Goal: Use online tool/utility: Utilize a website feature to perform a specific function

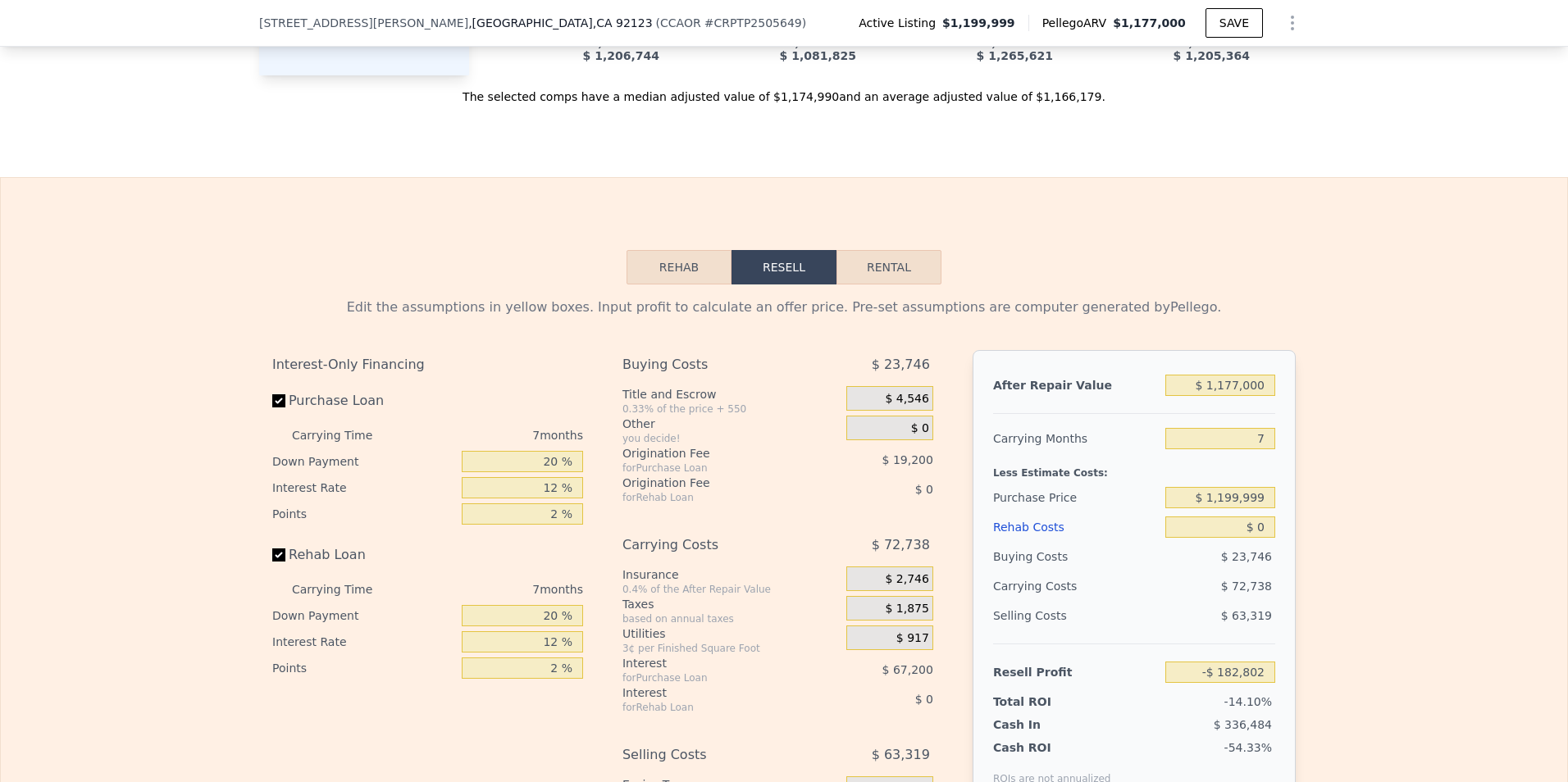
scroll to position [2615, 0]
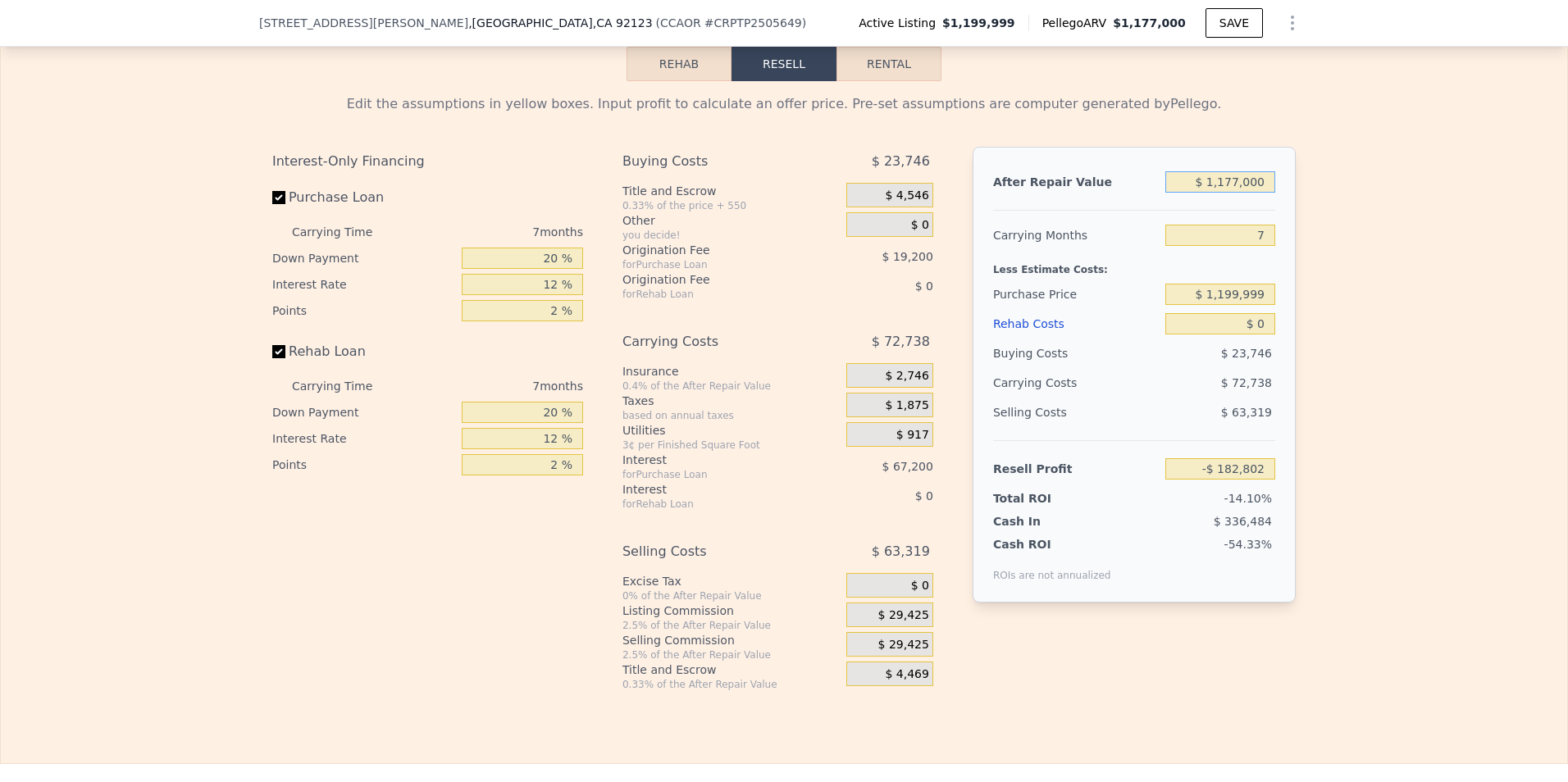
drag, startPoint x: 1188, startPoint y: 219, endPoint x: 1352, endPoint y: 219, distance: 164.0
click at [1352, 219] on div "Edit the assumptions in yellow boxes. Input profit to calculate an offer price.…" at bounding box center [784, 387] width 1566 height 610
click at [1425, 224] on div "Edit the assumptions in yellow boxes. Input profit to calculate an offer price.…" at bounding box center [784, 387] width 1566 height 610
drag, startPoint x: 1213, startPoint y: 285, endPoint x: 1306, endPoint y: 282, distance: 93.0
click at [1306, 282] on div "Edit the assumptions in yellow boxes. Input profit to calculate an offer price.…" at bounding box center [784, 387] width 1566 height 610
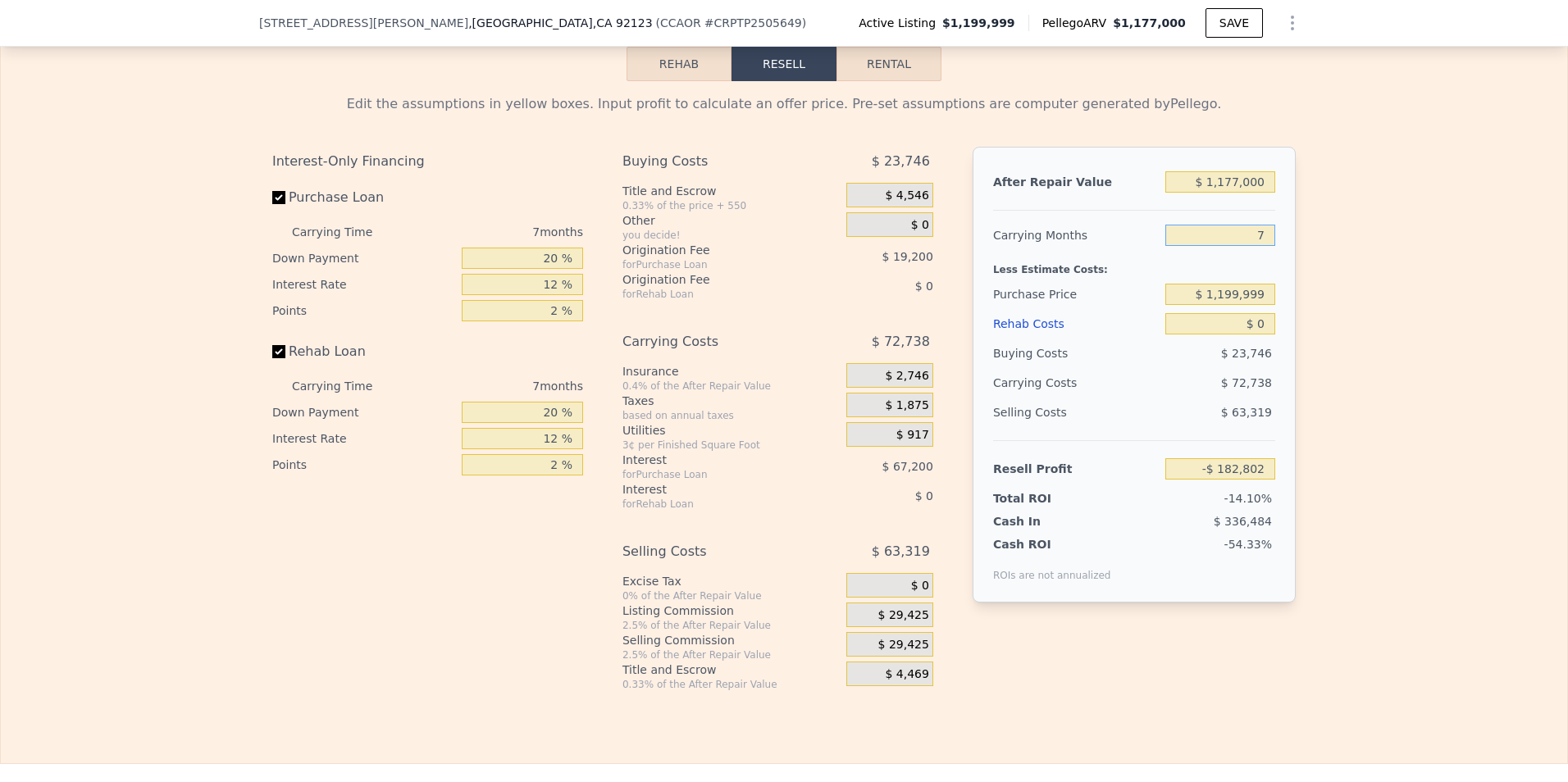
click at [1244, 246] on input "7" at bounding box center [1220, 235] width 110 height 22
click at [1250, 246] on input "7" at bounding box center [1220, 235] width 110 height 22
click at [1356, 270] on div "Edit the assumptions in yellow boxes. Input profit to calculate an offer price.…" at bounding box center [784, 387] width 1566 height 610
drag, startPoint x: 519, startPoint y: 296, endPoint x: 683, endPoint y: 302, distance: 164.1
click at [683, 302] on div "Interest-Only Financing Purchase Loan Carrying Time 7 months Down Payment 20 % …" at bounding box center [784, 418] width 1023 height 544
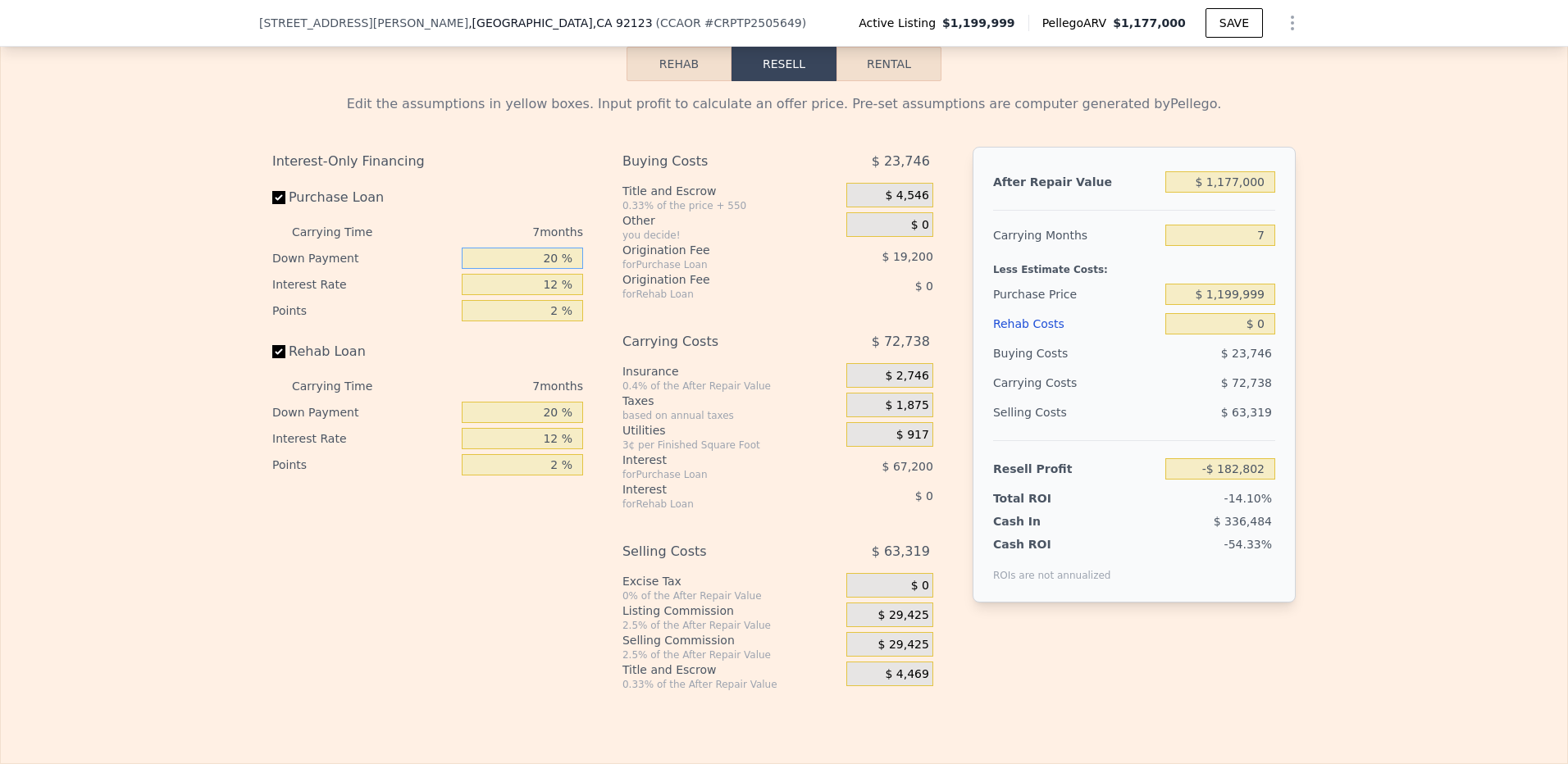
scroll to position [2604, 0]
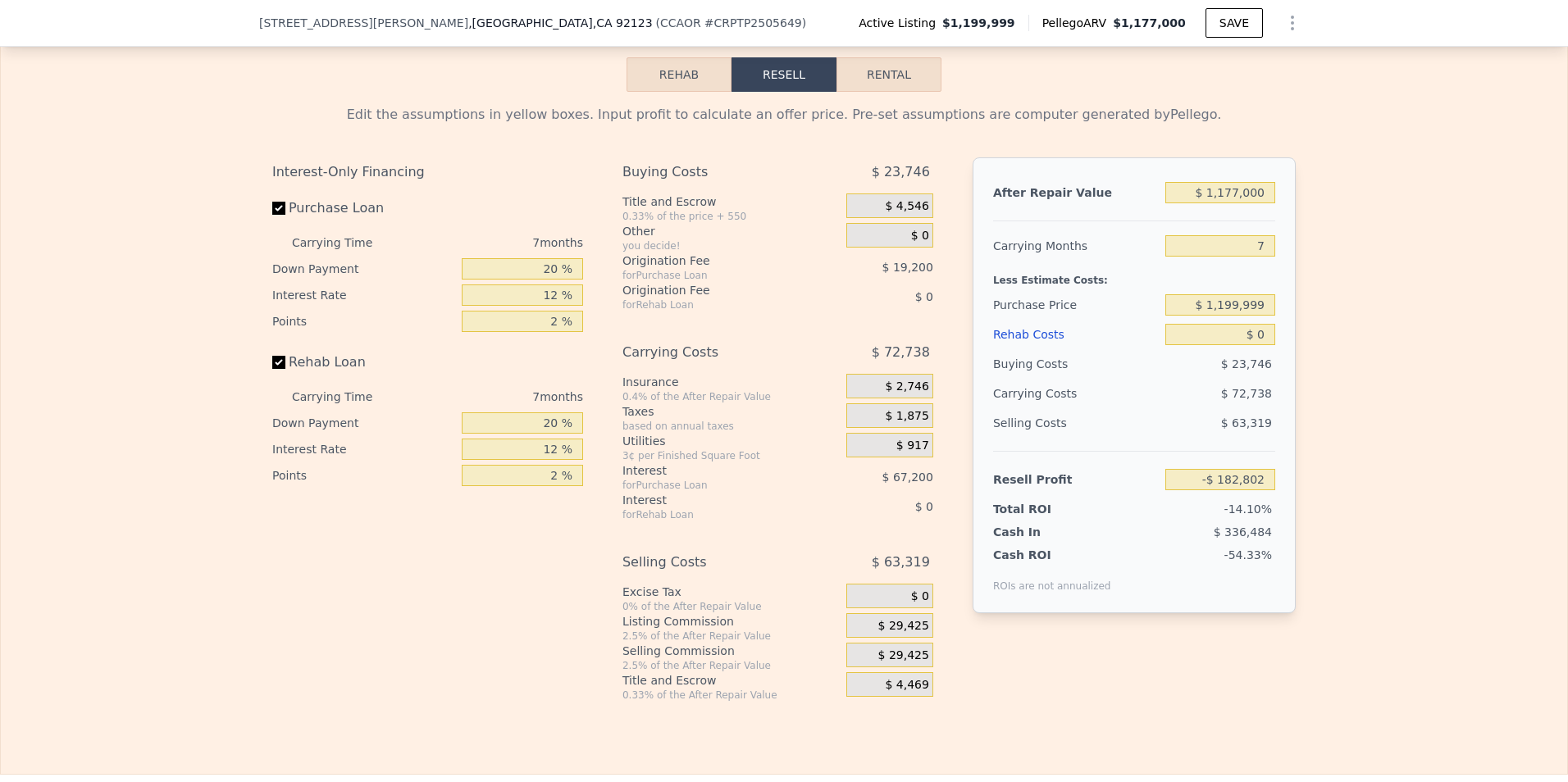
click at [623, 282] on div "for Purchase Loan" at bounding box center [714, 274] width 183 height 13
drag, startPoint x: 535, startPoint y: 338, endPoint x: 588, endPoint y: 337, distance: 53.0
click at [588, 337] on div "Interest-Only Financing Purchase Loan Carrying Time 7 months Down Payment 20 % …" at bounding box center [434, 429] width 324 height 544
click at [583, 353] on div "Interest-Only Financing Purchase Loan Carrying Time 7 months Down Payment 20 % …" at bounding box center [434, 429] width 324 height 544
drag, startPoint x: 530, startPoint y: 362, endPoint x: 621, endPoint y: 362, distance: 91.0
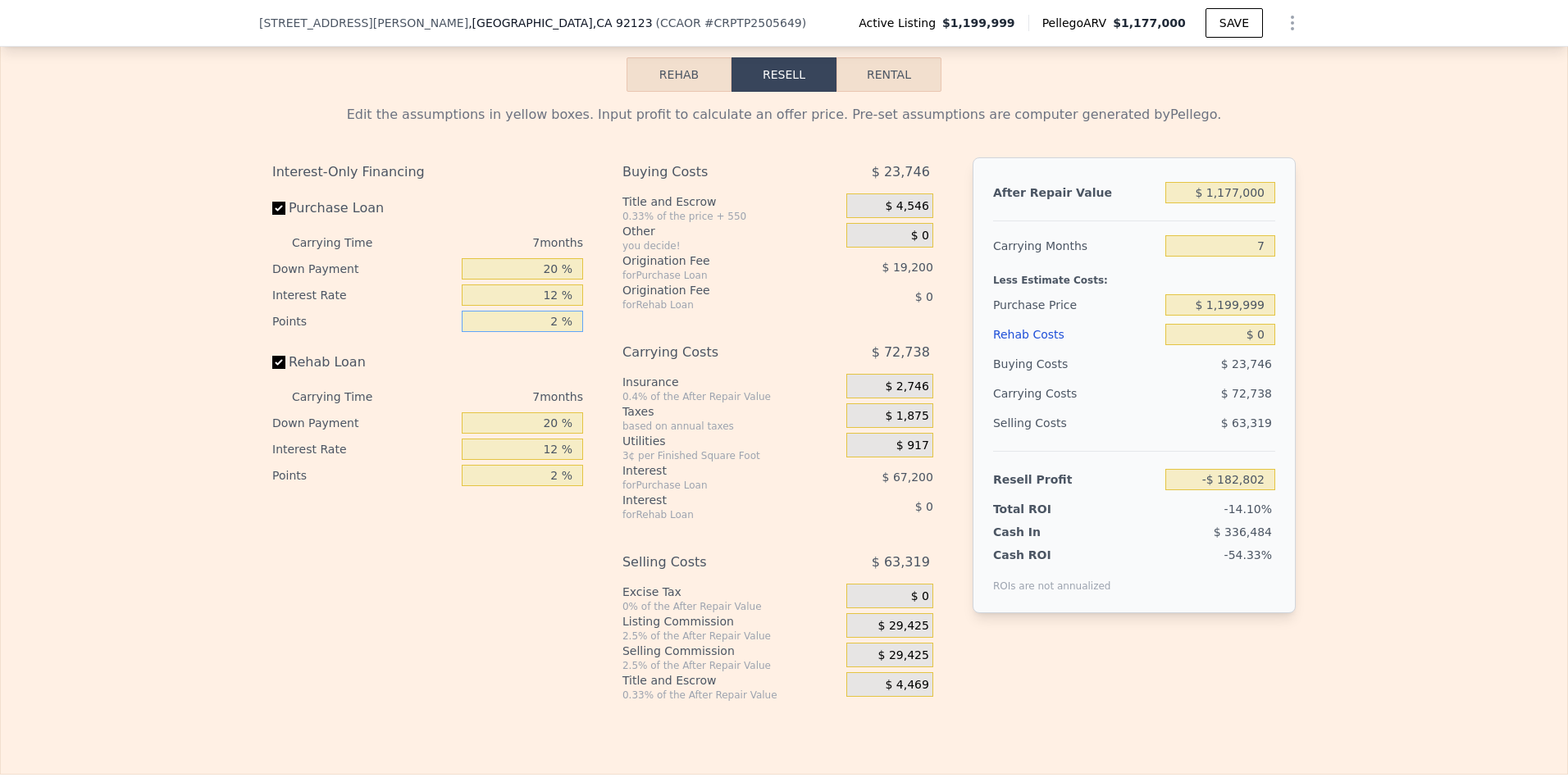
click at [621, 362] on div "Interest-Only Financing Purchase Loan Carrying Time 7 months Down Payment 20 % …" at bounding box center [784, 429] width 1023 height 544
click at [602, 425] on div "Interest-Only Financing Purchase Loan Carrying Time 7 months Down Payment 20 % …" at bounding box center [784, 429] width 1023 height 544
drag, startPoint x: 515, startPoint y: 469, endPoint x: 998, endPoint y: 485, distance: 483.3
click at [998, 485] on div "Interest-Only Financing Purchase Loan Carrying Time 7 months Down Payment 20 % …" at bounding box center [784, 429] width 1023 height 544
click at [593, 495] on div "Interest-Only Financing Purchase Loan Carrying Time 7 months Down Payment 20 % …" at bounding box center [784, 429] width 1023 height 544
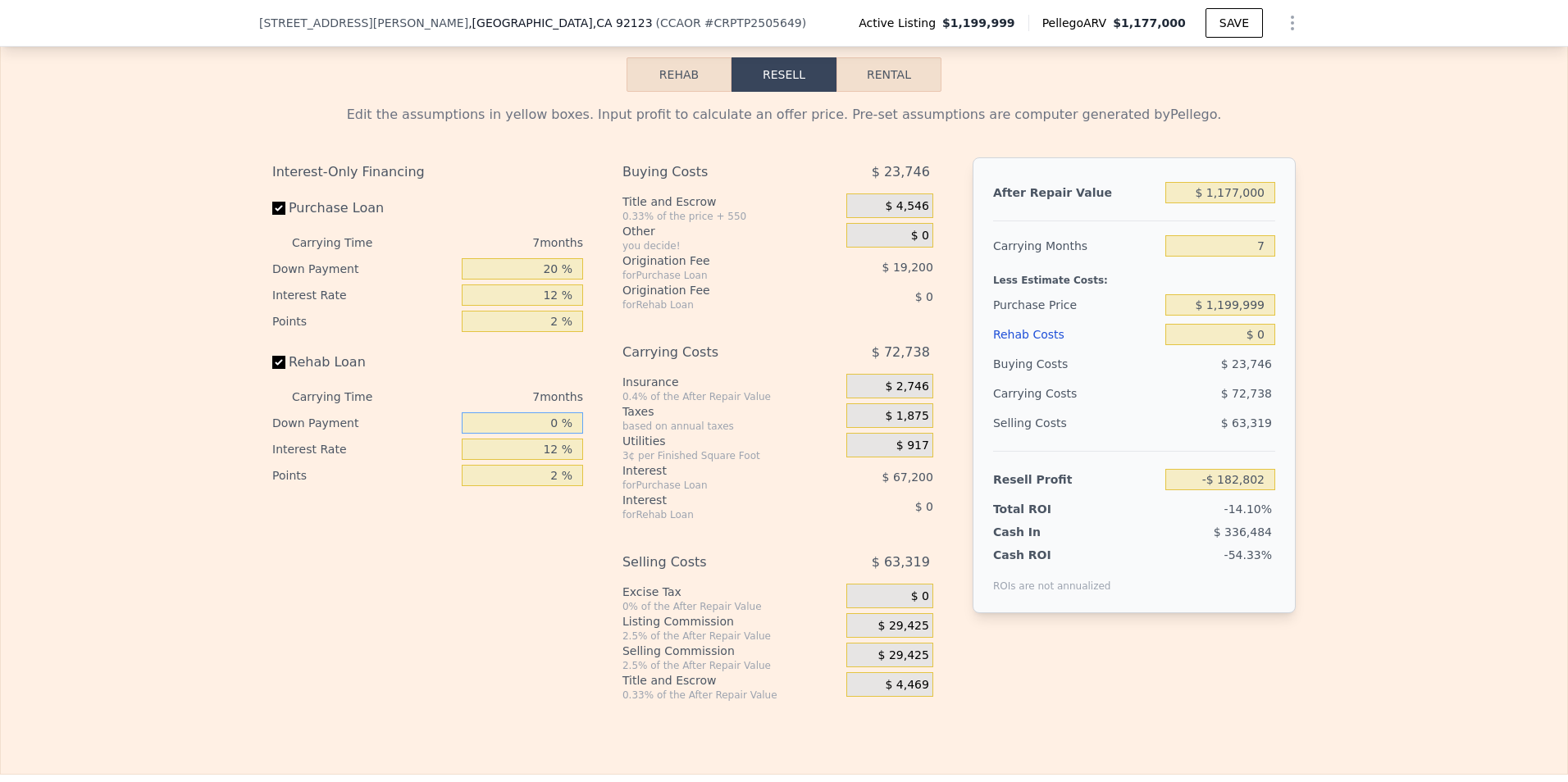
drag, startPoint x: 535, startPoint y: 456, endPoint x: 614, endPoint y: 464, distance: 79.4
click at [614, 464] on div "Interest-Only Financing Purchase Loan Carrying Time 7 months Down Payment 20 % …" at bounding box center [784, 429] width 1023 height 544
type input "20 %"
click at [958, 279] on div "Interest-Only Financing Purchase Loan Carrying Time 7 months Down Payment 20 % …" at bounding box center [784, 429] width 1023 height 544
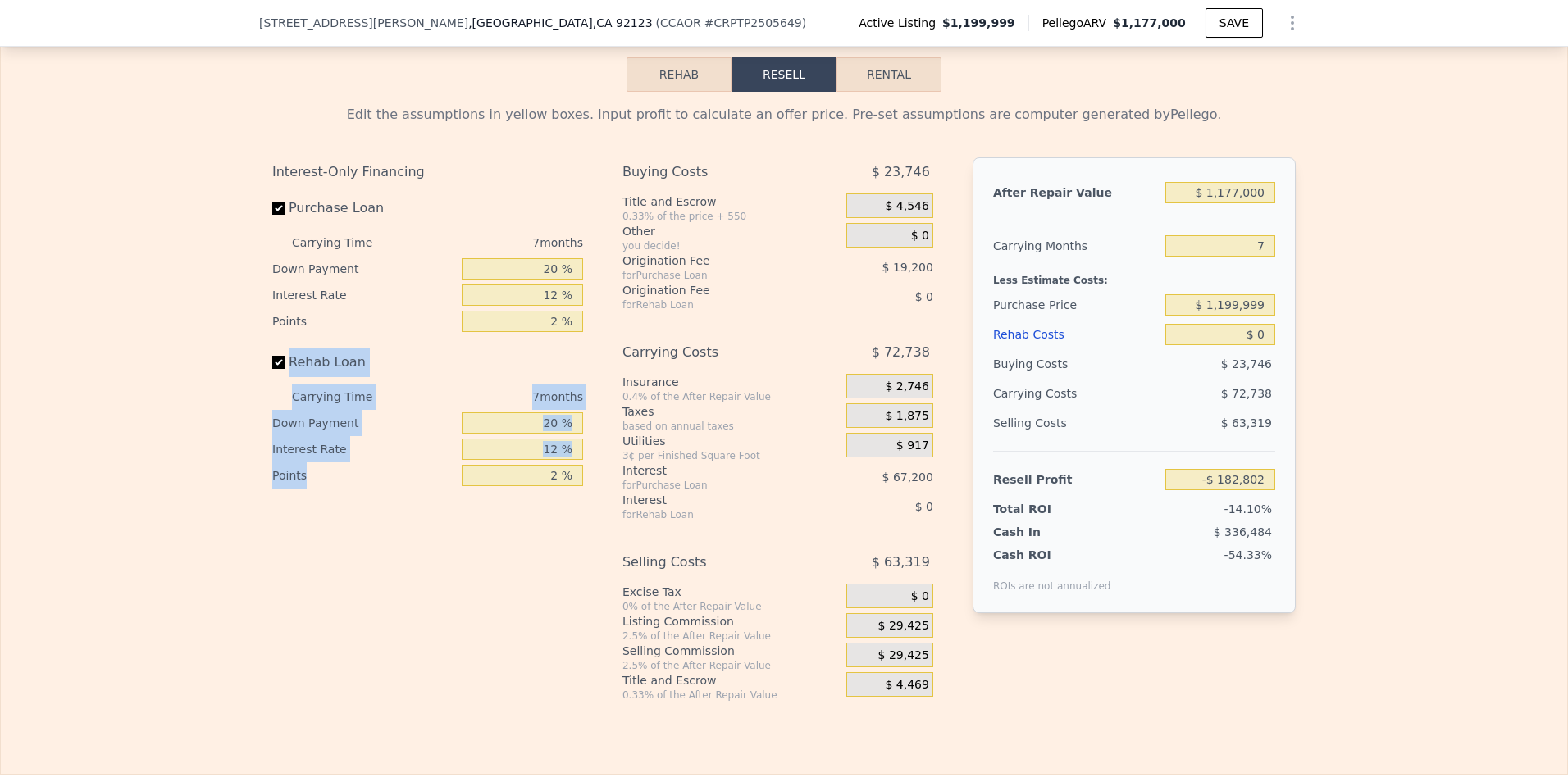
drag, startPoint x: 239, startPoint y: 401, endPoint x: 555, endPoint y: 549, distance: 348.9
click at [555, 549] on div "Edit the assumptions in yellow boxes. Input profit to calculate an offer price.…" at bounding box center [784, 396] width 1566 height 610
drag, startPoint x: 555, startPoint y: 549, endPoint x: 593, endPoint y: 566, distance: 41.6
click at [593, 566] on div "Interest-Only Financing Purchase Loan Carrying Time 7 months Down Payment 20 % …" at bounding box center [784, 429] width 1023 height 544
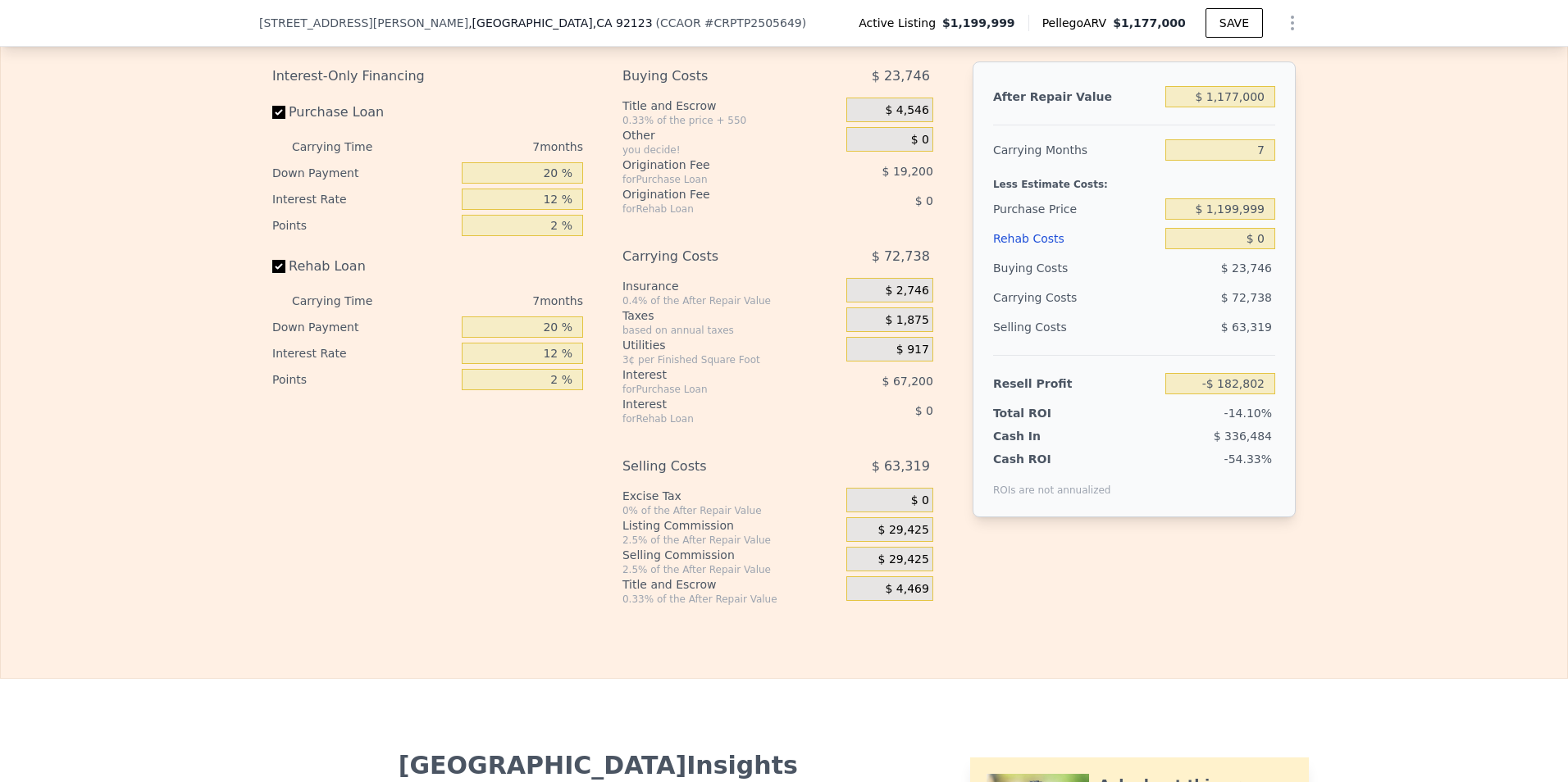
scroll to position [2602, 0]
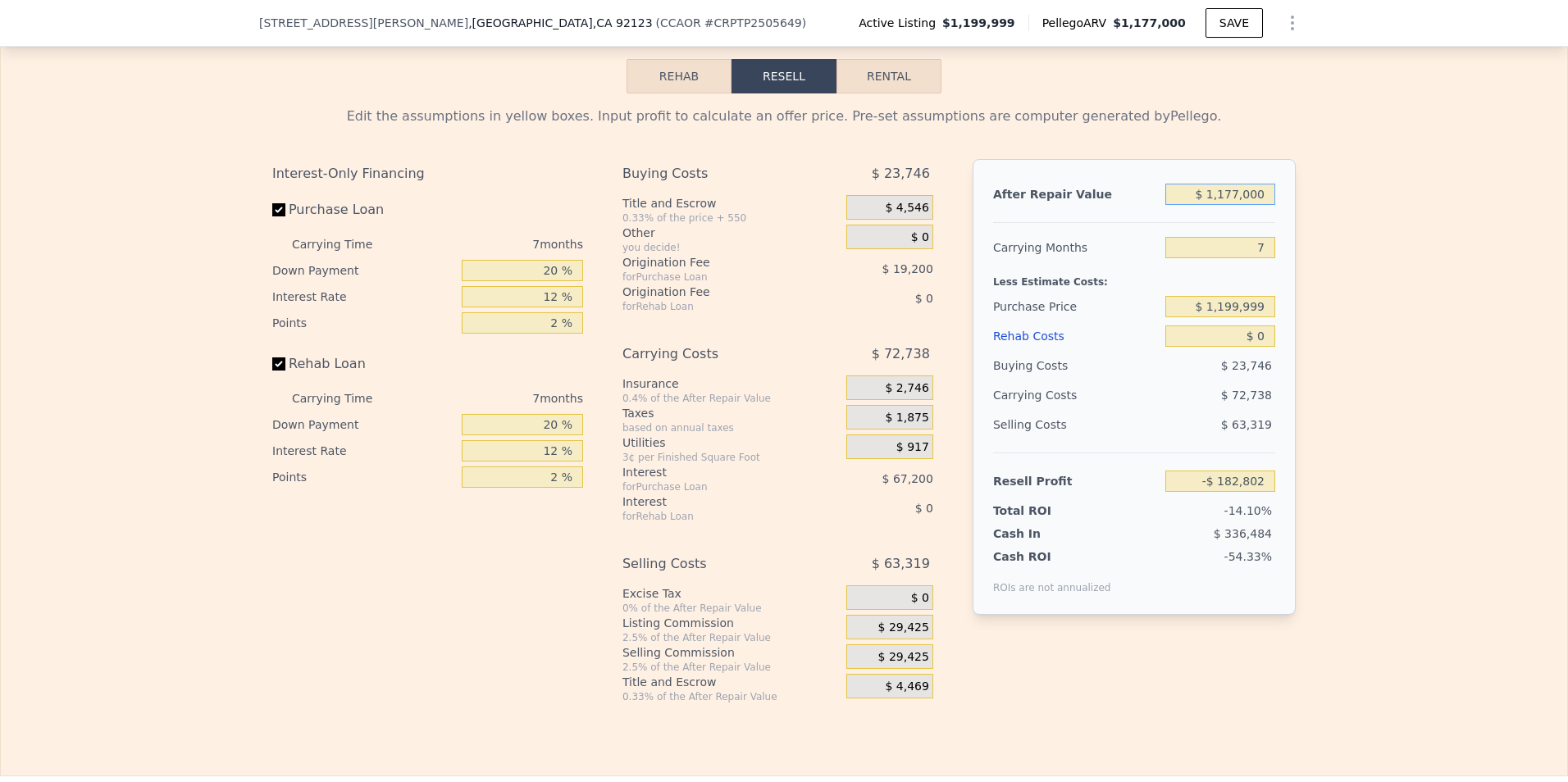
drag, startPoint x: 1173, startPoint y: 230, endPoint x: 1336, endPoint y: 256, distance: 165.1
click at [1336, 256] on div "Edit the assumptions in yellow boxes. Input profit to calculate an offer price.…" at bounding box center [784, 398] width 1566 height 610
type input "$ 16"
type input "-$ 1,294,271"
type input "$ 165"
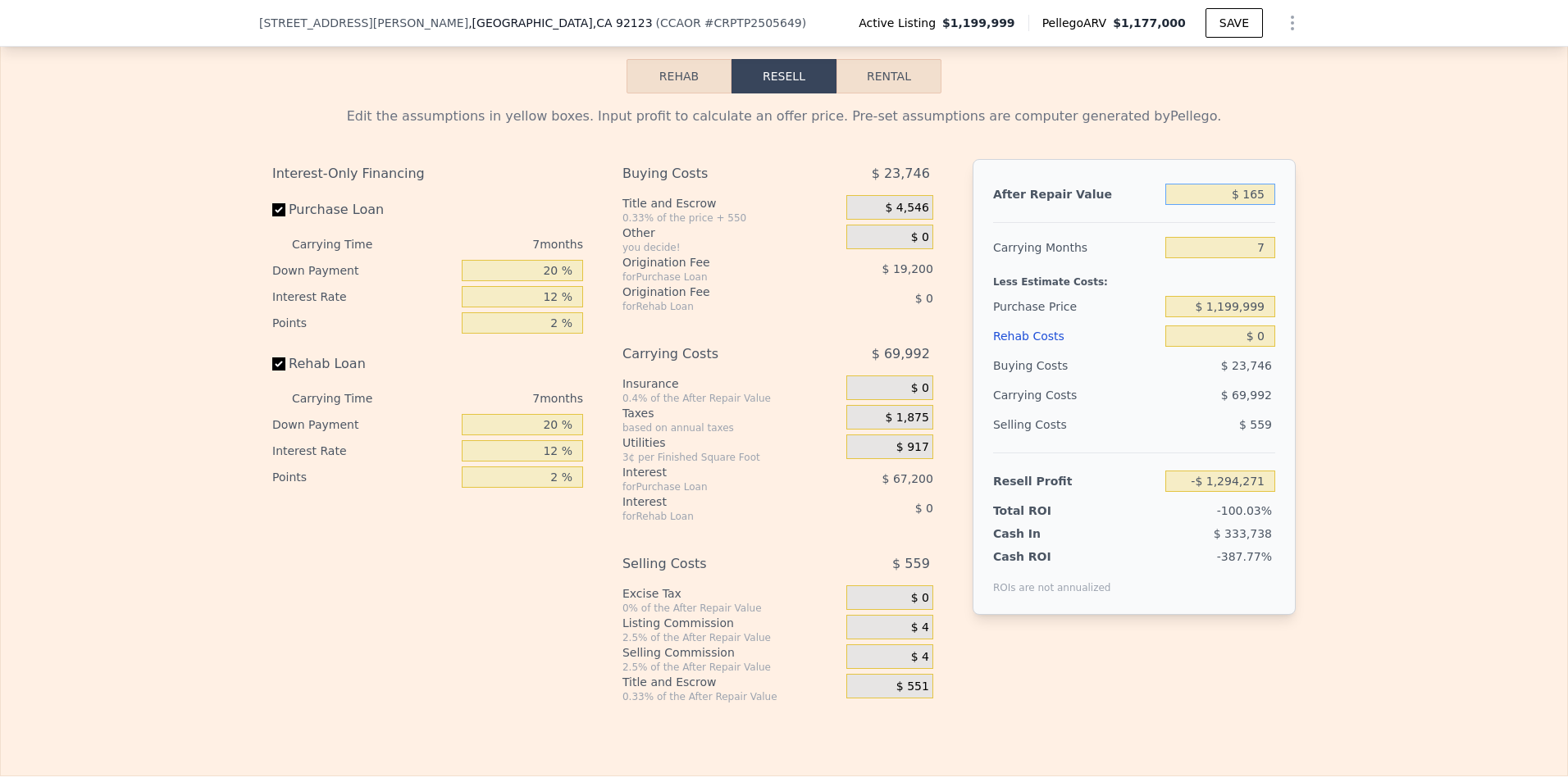
type input "-$ 1,294,131"
type input "$ 1,650"
type input "-$ 1,292,728"
type input "$ 165,000"
type input "-$ 1,138,471"
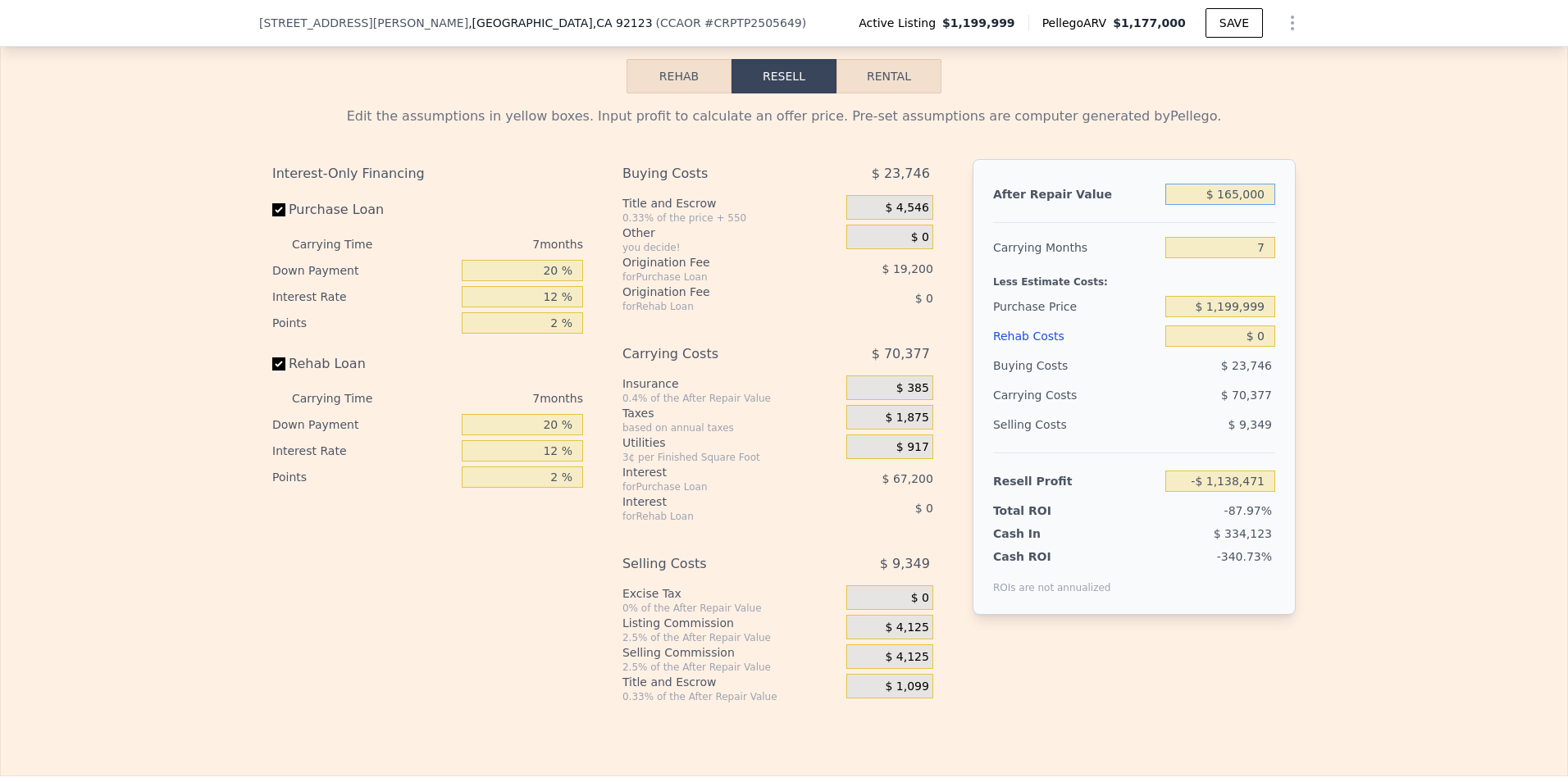
type input "$ 1,650,000"
type input "$ 263,868"
type input "$ 1,650,000"
drag, startPoint x: 1336, startPoint y: 256, endPoint x: 1344, endPoint y: 273, distance: 18.8
click at [1344, 273] on div "Edit the assumptions in yellow boxes. Input profit to calculate an offer price.…" at bounding box center [784, 398] width 1566 height 610
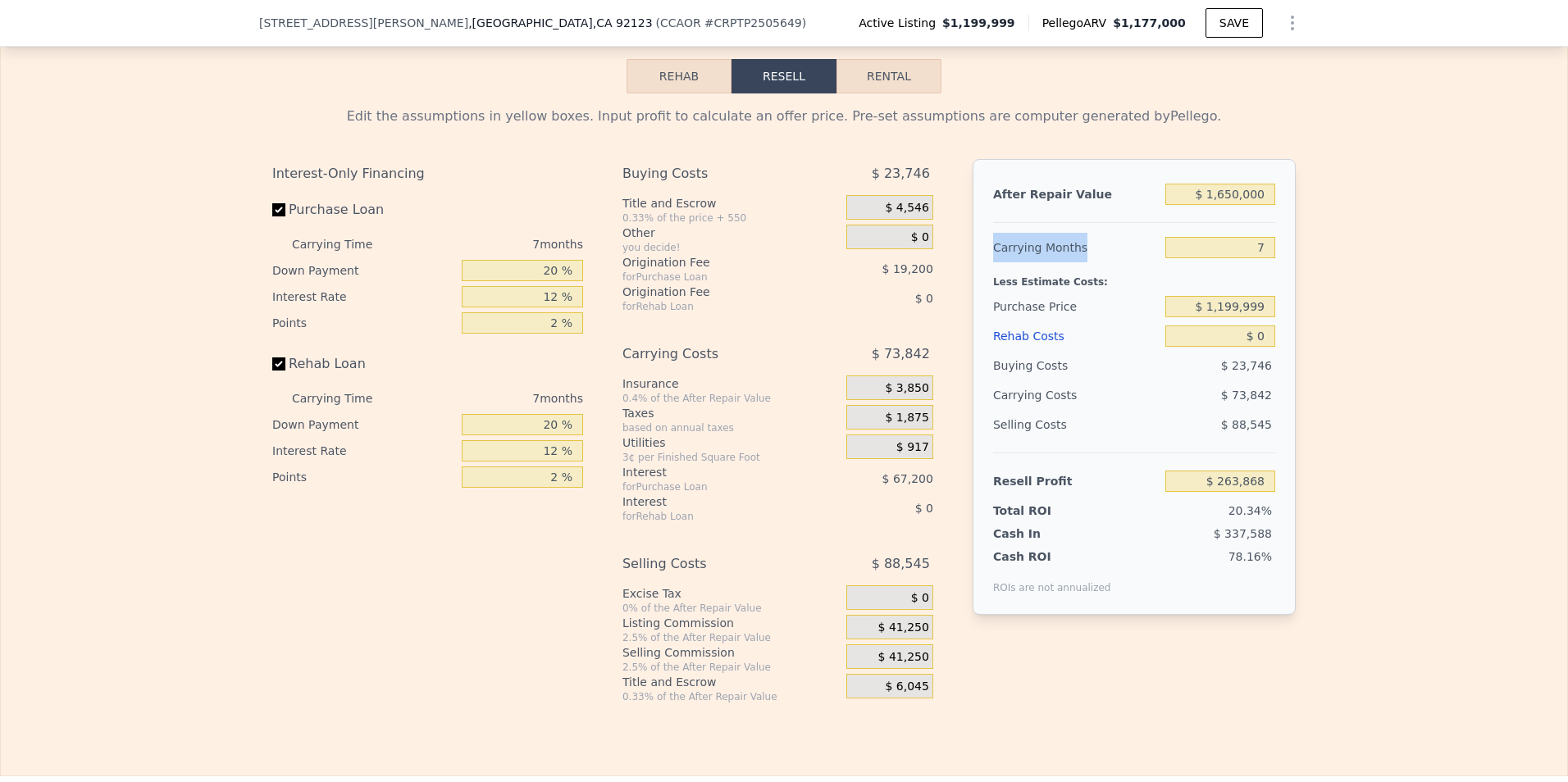
drag, startPoint x: 1344, startPoint y: 273, endPoint x: 1318, endPoint y: 347, distance: 78.4
click at [1318, 355] on div "Edit the assumptions in yellow boxes. Input profit to calculate an offer price.…" at bounding box center [784, 398] width 1566 height 610
drag, startPoint x: 1228, startPoint y: 376, endPoint x: 1341, endPoint y: 376, distance: 113.0
click at [1341, 376] on div "Edit the assumptions in yellow boxes. Input profit to calculate an offer price.…" at bounding box center [784, 398] width 1566 height 610
type input "$ 3"
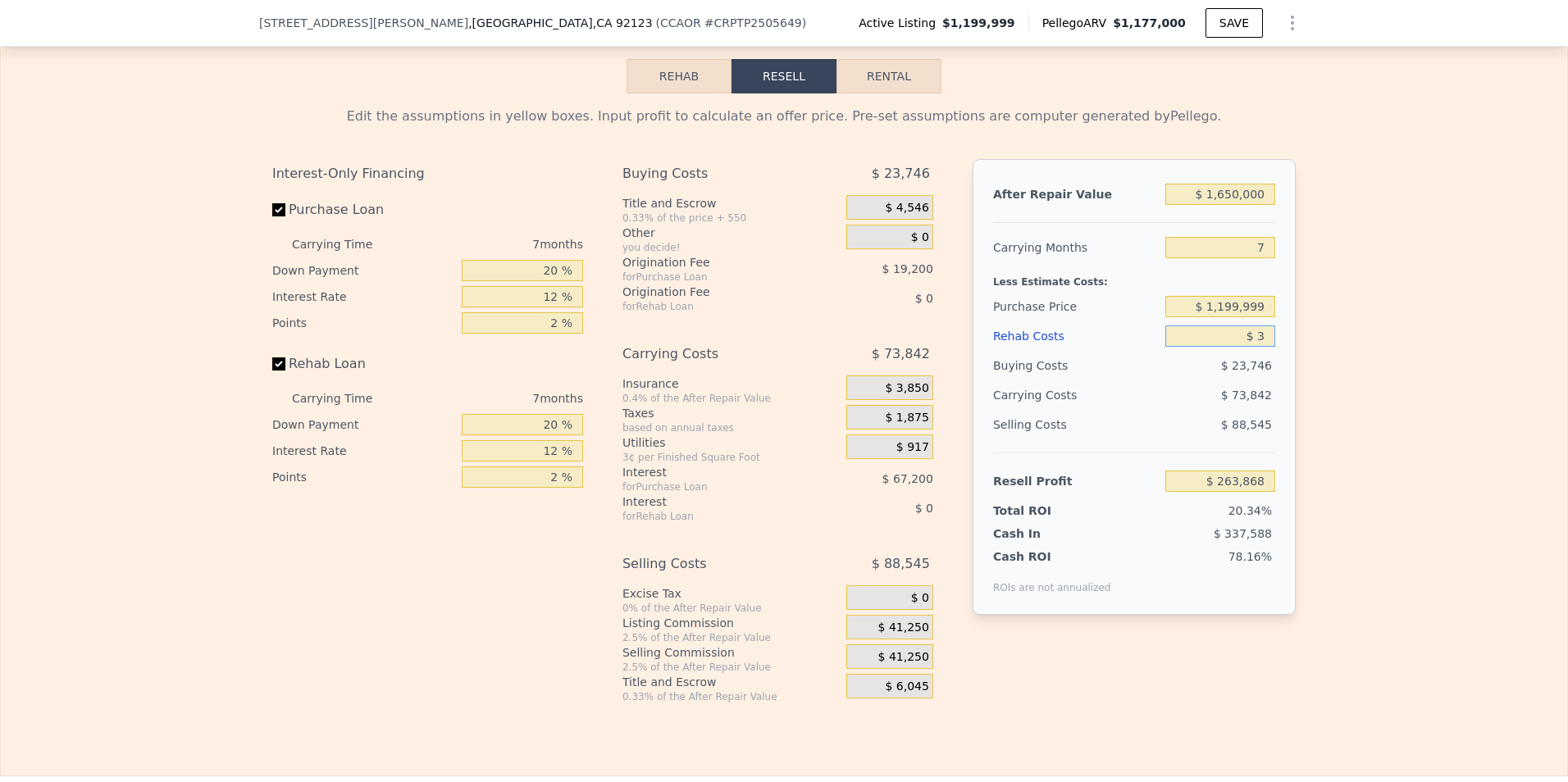
type input "$ 263,865"
type input "$ 35"
type input "$ 263,832"
type input "$ 3,500"
type input "$ 263,491"
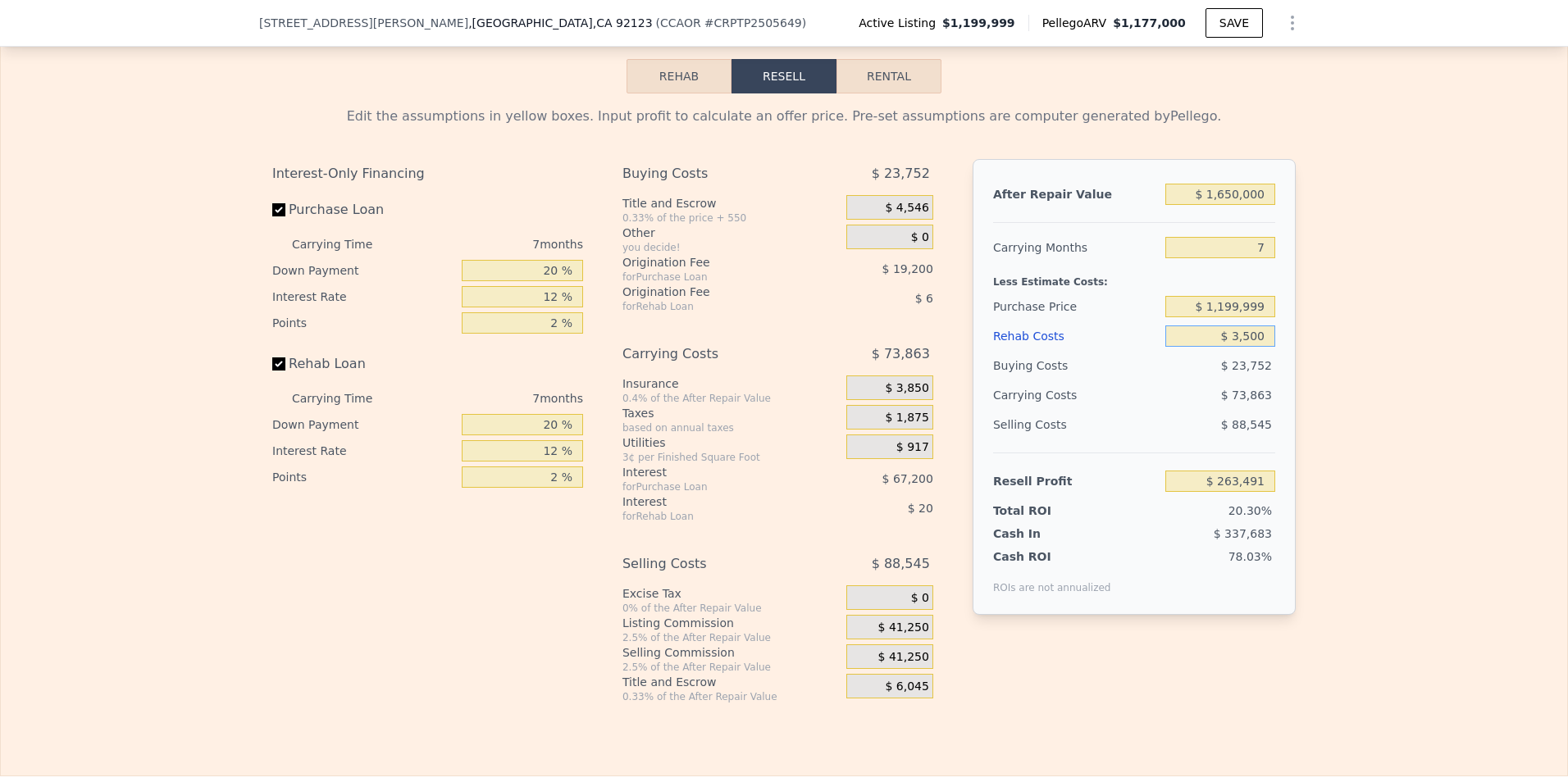
type input "$ 35,000"
type input "$ 260,116"
type input "$ 350,000"
type input "-$ 111,332"
type input "$ 350,000"
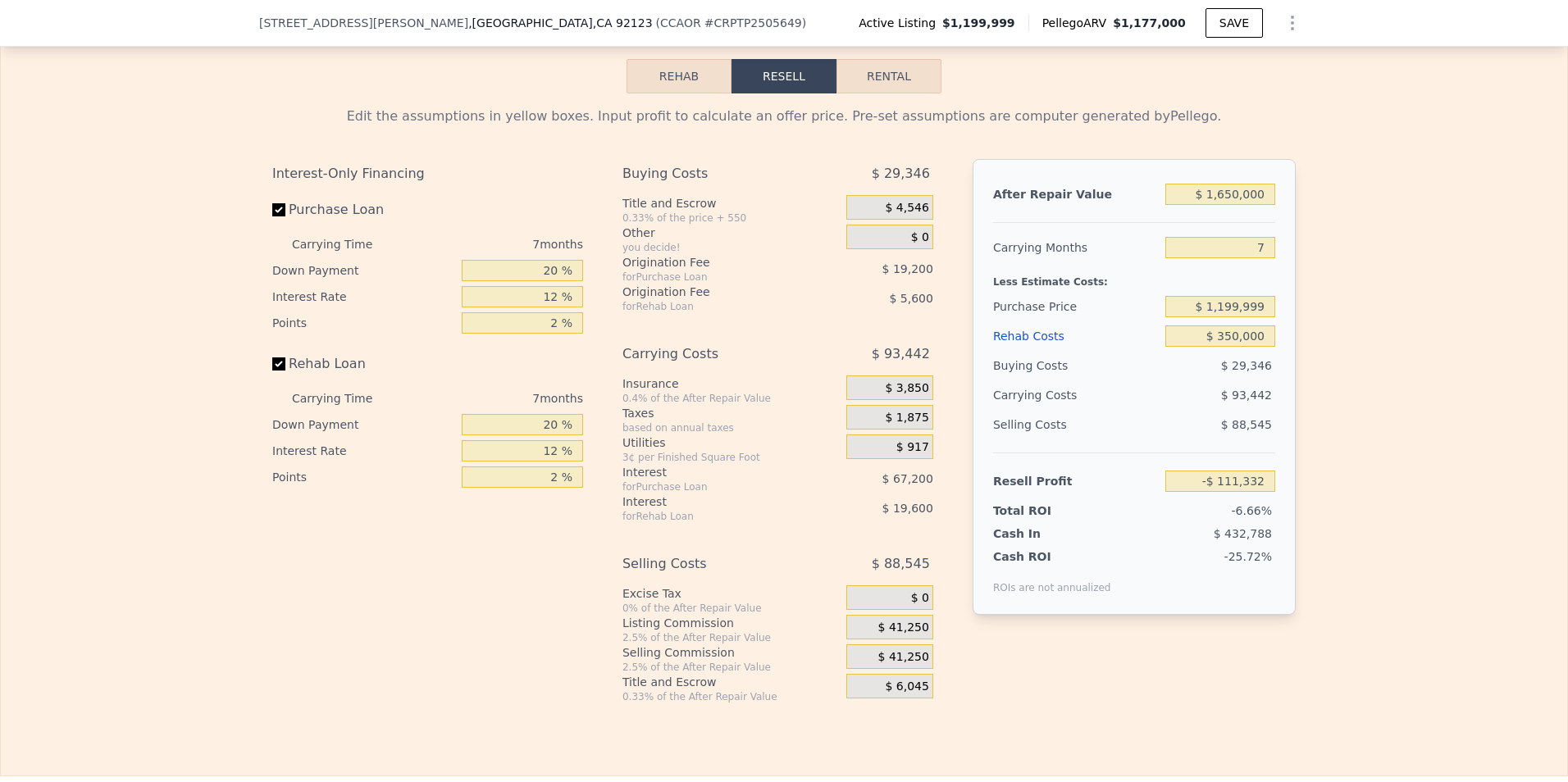
click at [1342, 375] on div "Edit the assumptions in yellow boxes. Input profit to calculate an offer price.…" at bounding box center [784, 398] width 1566 height 610
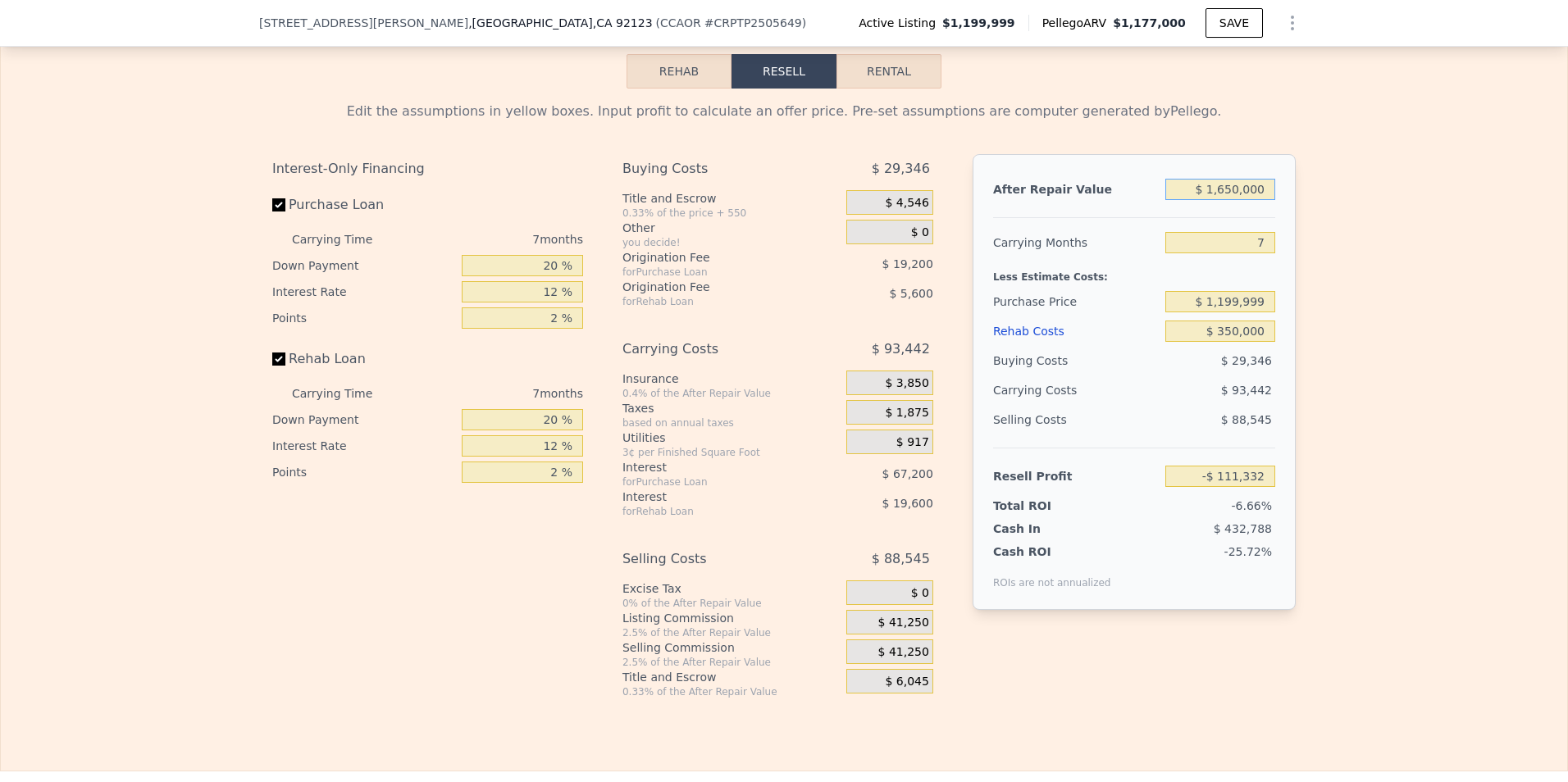
click at [1210, 200] on input "$ 1,650,000" at bounding box center [1220, 190] width 110 height 22
click at [1254, 200] on input "$ 1,650,000" at bounding box center [1220, 190] width 110 height 22
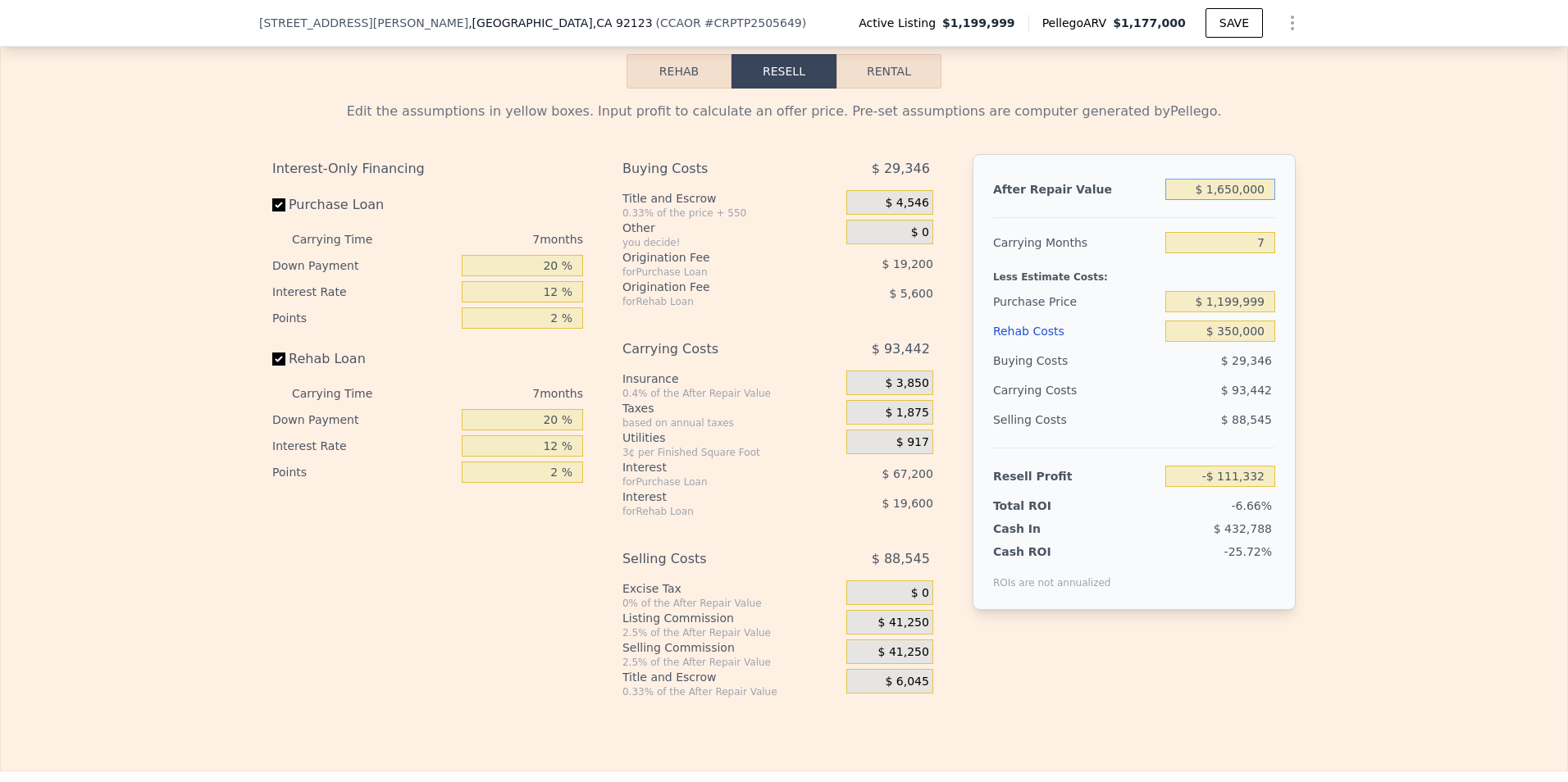
click at [1267, 200] on input "$ 1,650,000" at bounding box center [1220, 190] width 110 height 22
click at [1258, 247] on div "After Repair Value $ 1,650,000 Carrying Months 7 Less Estimate Costs: Purchase …" at bounding box center [1133, 382] width 323 height 455
click at [1261, 200] on input "$ 1,650,000" at bounding box center [1220, 190] width 110 height 22
type input "$ 19"
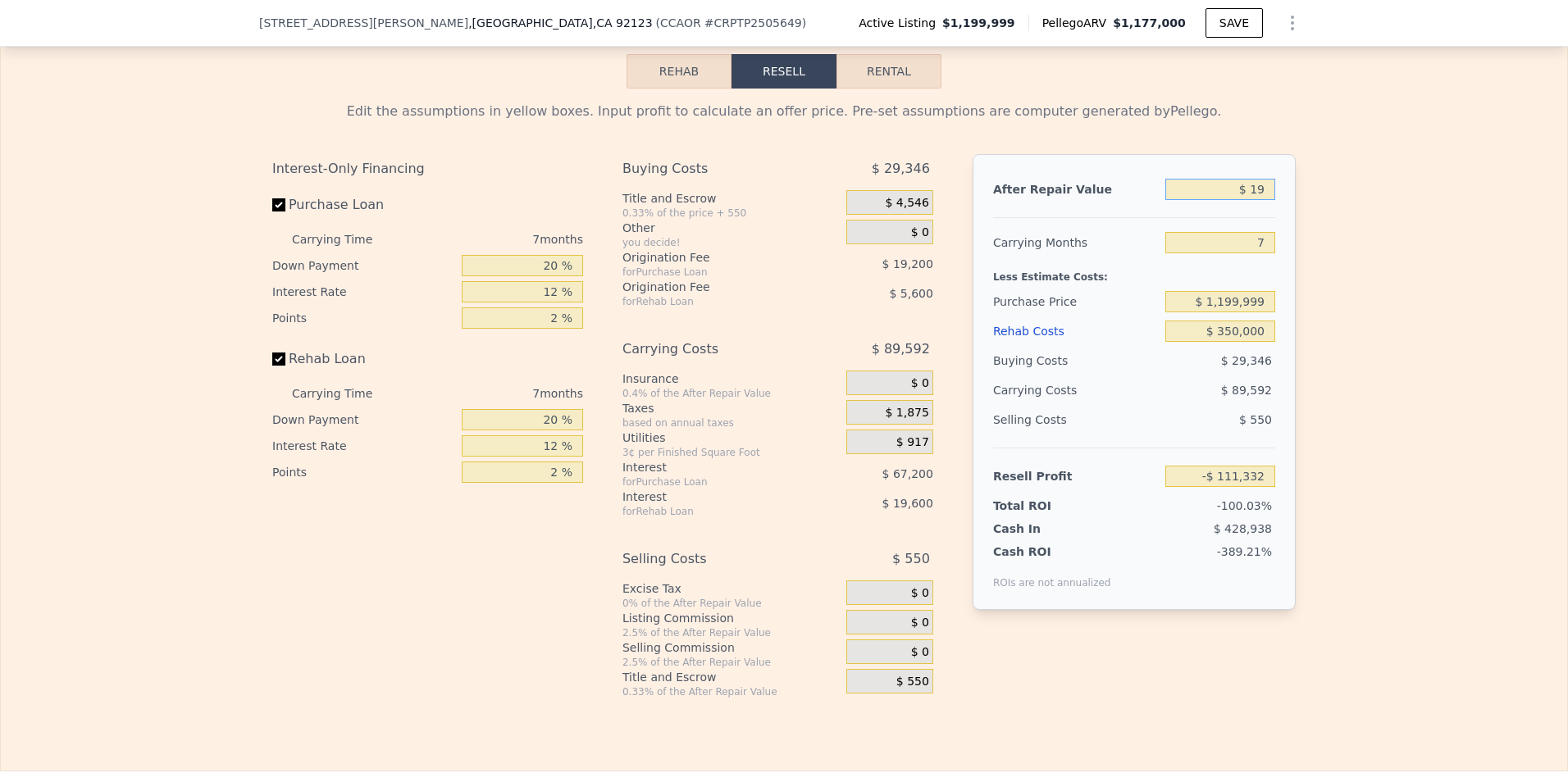
type input "-$ 1,669,468"
type input "$ 190"
type input "-$ 1,669,308"
type input "$ 190,000"
type input "-$ 1,490,063"
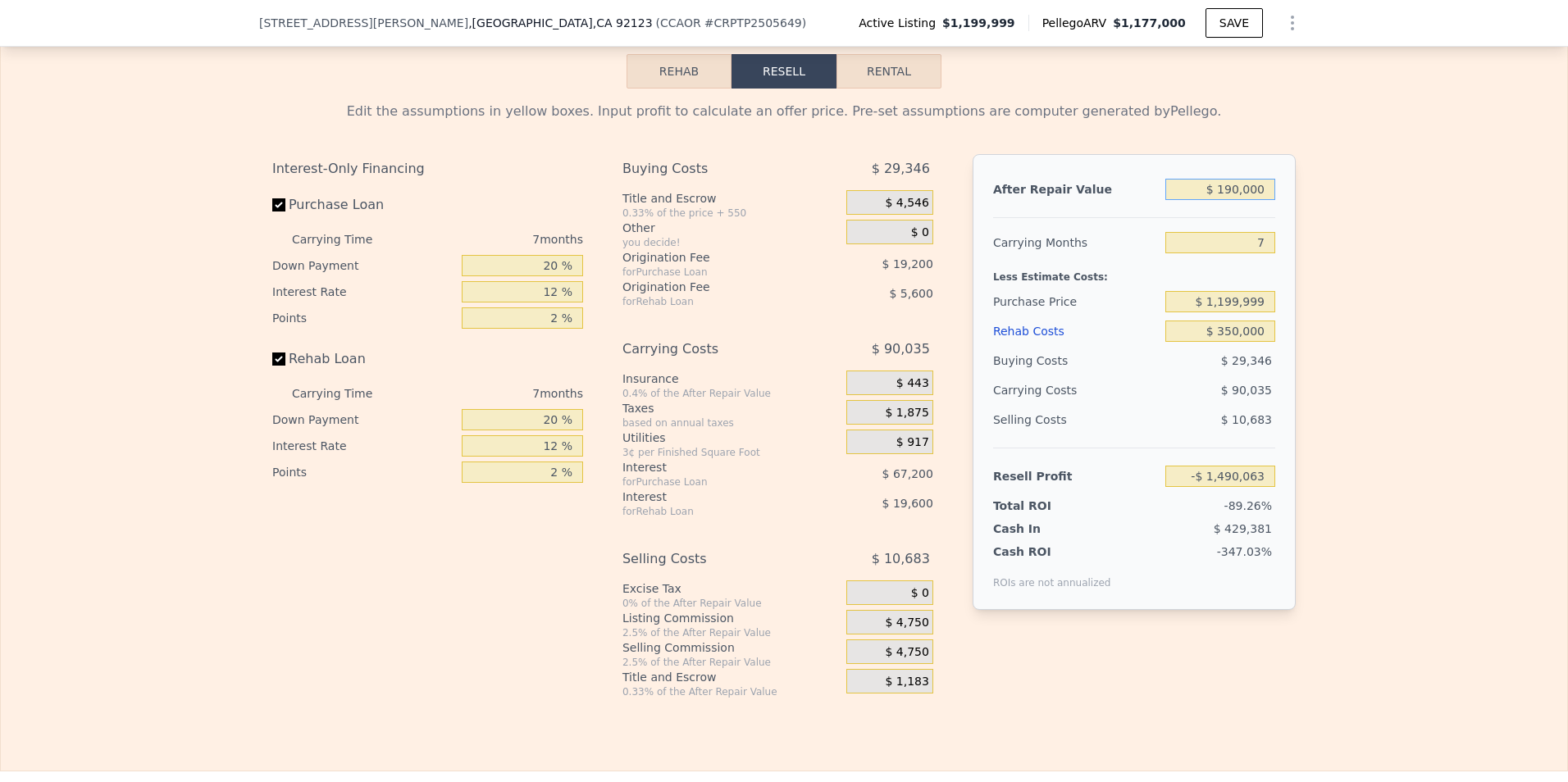
type input "$ 1,900,000"
type input "$ 124,753"
type input "$ 1,900,000"
click at [1335, 317] on div "Edit the assumptions in yellow boxes. Input profit to calculate an offer price.…" at bounding box center [784, 393] width 1566 height 610
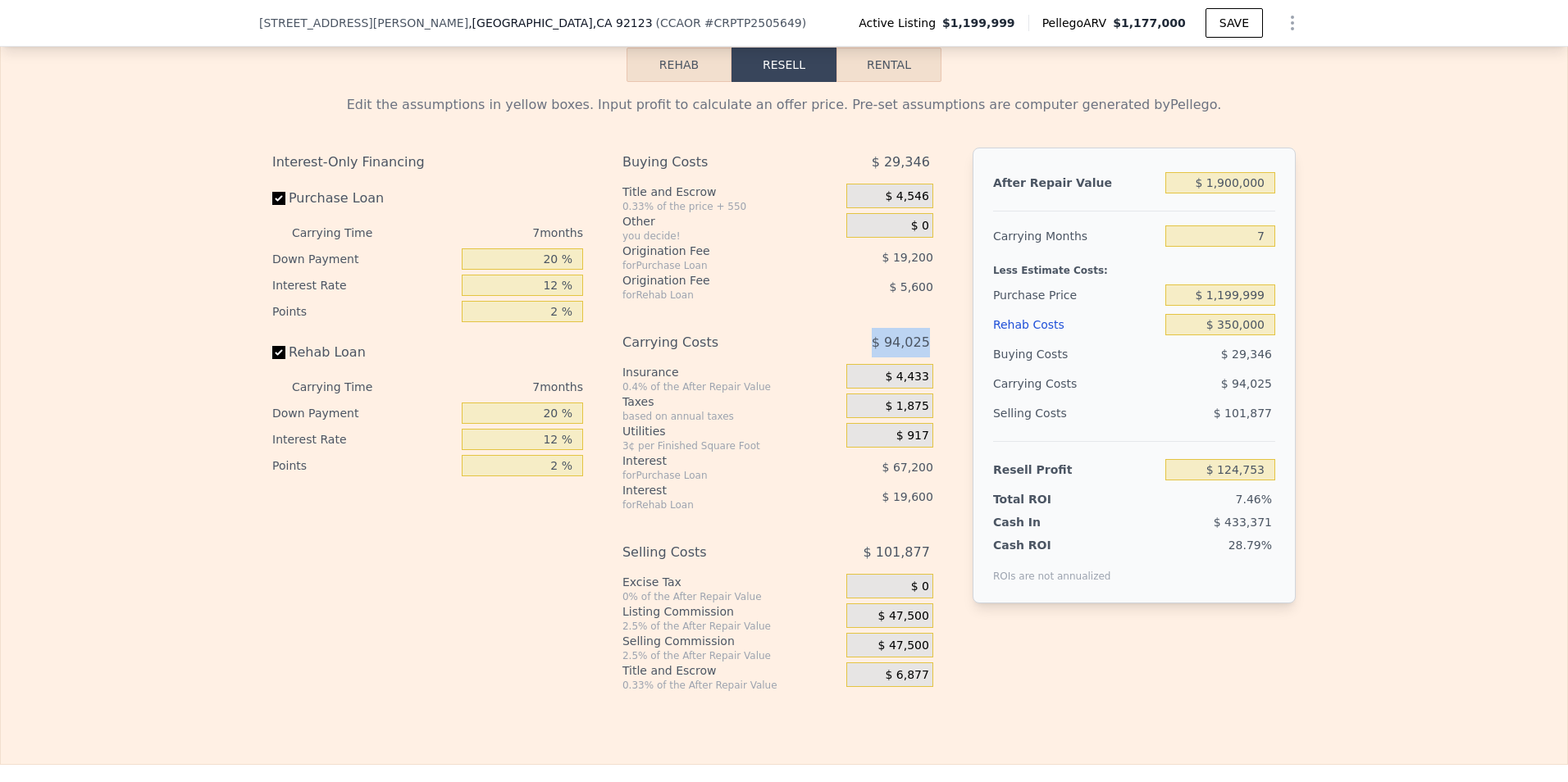
drag, startPoint x: 877, startPoint y: 376, endPoint x: 941, endPoint y: 379, distance: 64.1
click at [941, 379] on div "Interest-Only Financing Purchase Loan Carrying Time 7 months Down Payment 20 % …" at bounding box center [784, 419] width 1023 height 544
drag, startPoint x: 941, startPoint y: 379, endPoint x: 941, endPoint y: 393, distance: 14.0
click at [941, 393] on div "Interest-Only Financing Purchase Loan Carrying Time 7 months Down Payment 20 % …" at bounding box center [784, 419] width 1023 height 544
drag, startPoint x: 857, startPoint y: 382, endPoint x: 928, endPoint y: 377, distance: 71.2
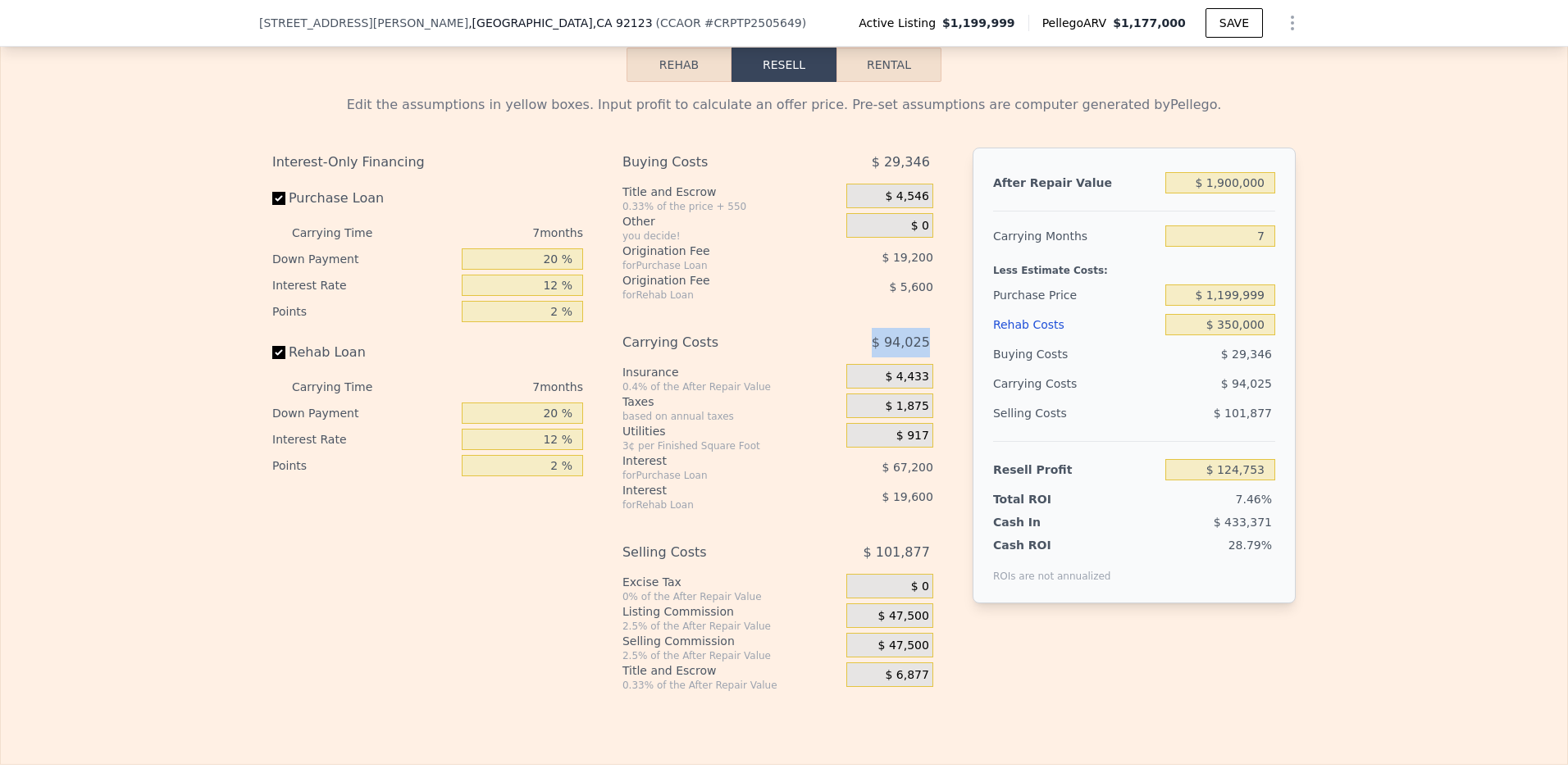
click at [928, 377] on div "Buying Costs $ 29,346 Title and Escrow 0.33% of the price + 550 $ 4,546 Other y…" at bounding box center [784, 419] width 324 height 544
drag, startPoint x: 928, startPoint y: 377, endPoint x: 935, endPoint y: 387, distance: 12.2
click at [935, 387] on div "Buying Costs $ 29,346 Title and Escrow 0.33% of the price + 550 $ 4,546 Other y…" at bounding box center [784, 419] width 324 height 544
drag, startPoint x: 864, startPoint y: 585, endPoint x: 940, endPoint y: 588, distance: 76.1
click at [940, 588] on div "Interest-Only Financing Purchase Loan Carrying Time 7 months Down Payment 20 % …" at bounding box center [784, 419] width 1023 height 544
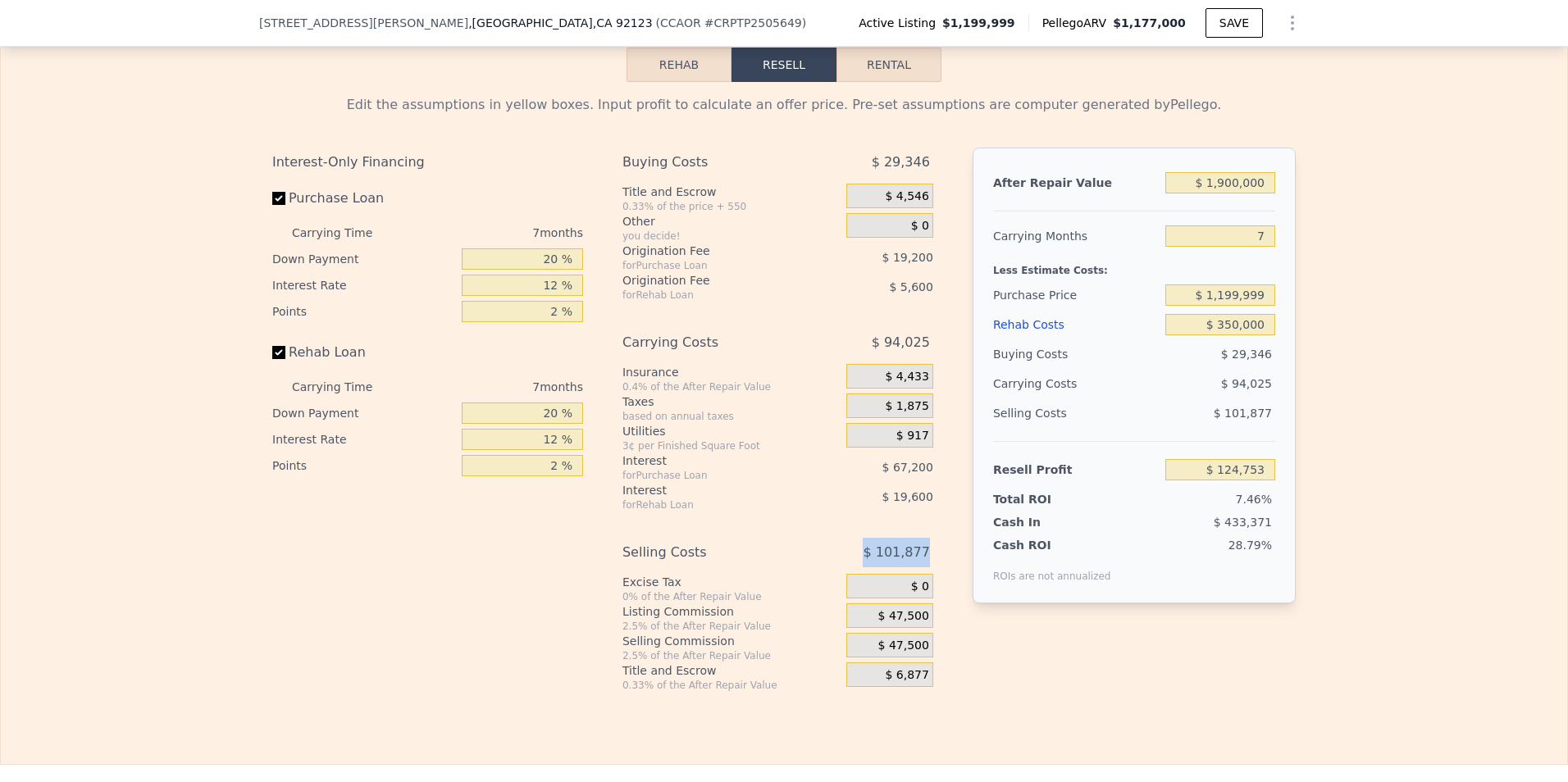
drag, startPoint x: 940, startPoint y: 588, endPoint x: 873, endPoint y: 594, distance: 67.3
click at [873, 568] on span "$ 101,877" at bounding box center [896, 553] width 67 height 30
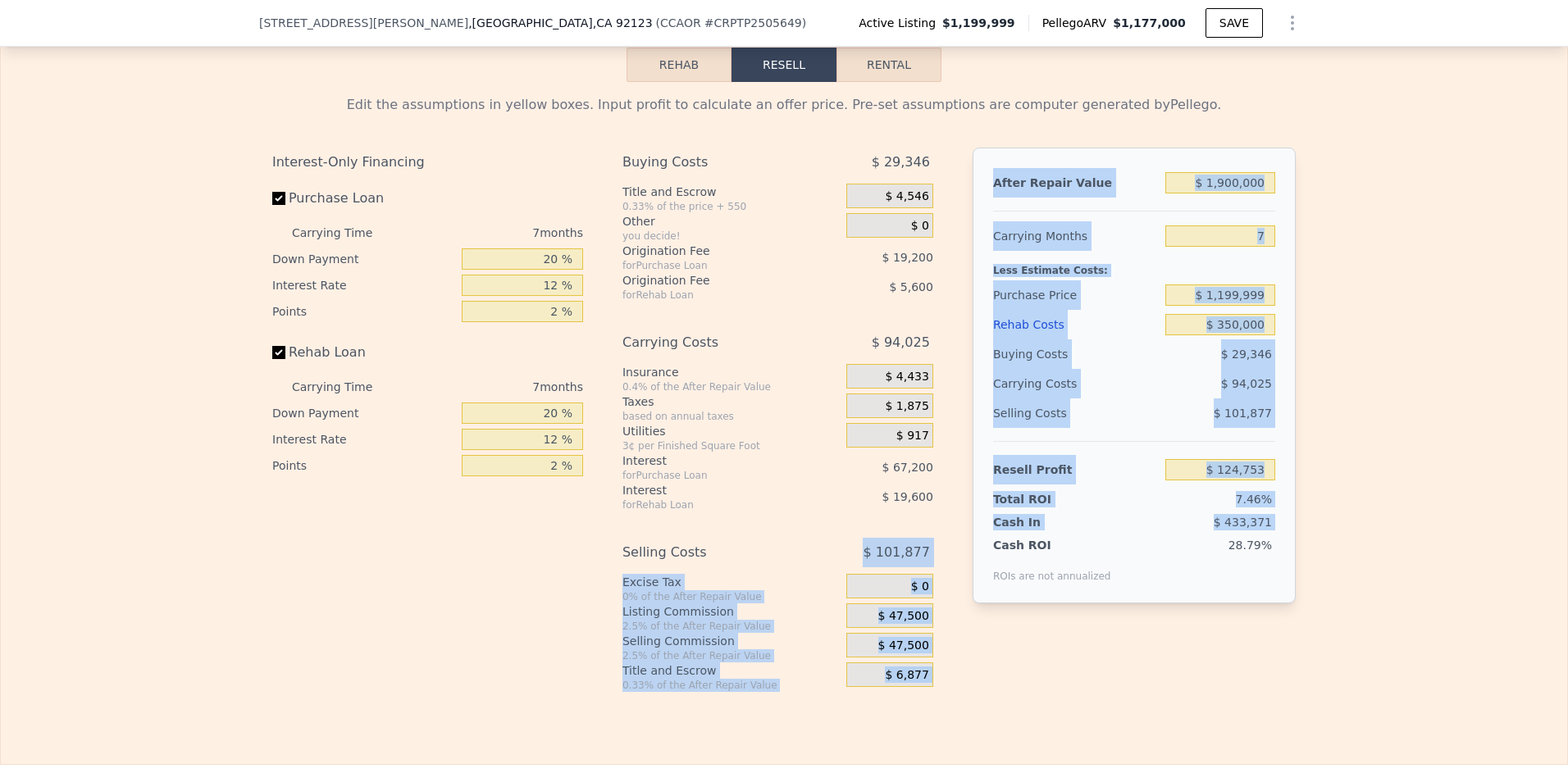
drag, startPoint x: 864, startPoint y: 585, endPoint x: 984, endPoint y: 590, distance: 120.1
click at [984, 590] on div "Interest-Only Financing Purchase Loan Carrying Time 7 months Down Payment 20 % …" at bounding box center [784, 419] width 1023 height 544
drag, startPoint x: 984, startPoint y: 590, endPoint x: 929, endPoint y: 593, distance: 55.1
click at [929, 593] on div "Buying Costs $ 29,346 Title and Escrow 0.33% of the price + 550 $ 4,546 Other y…" at bounding box center [784, 419] width 324 height 544
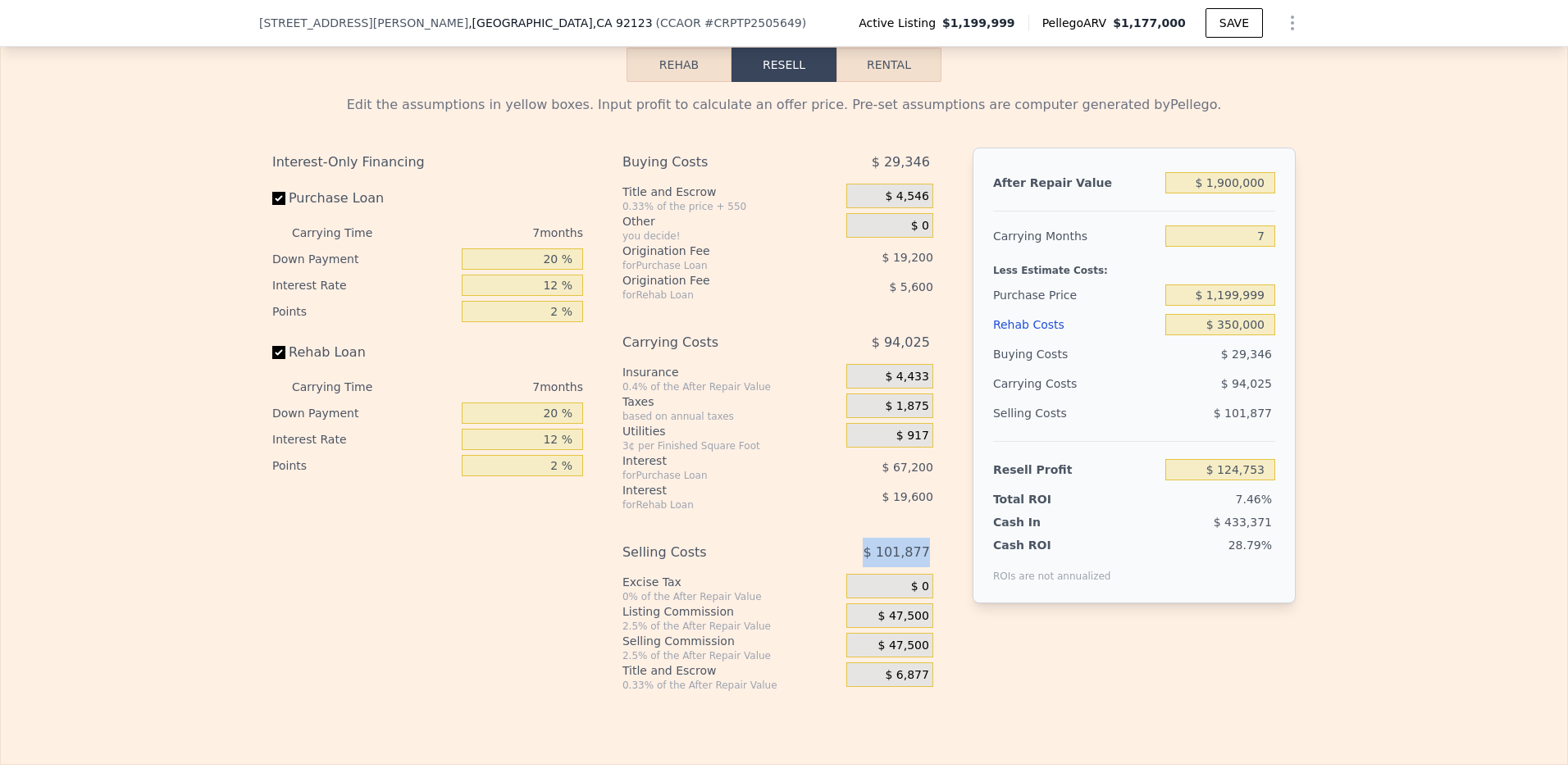
drag, startPoint x: 928, startPoint y: 585, endPoint x: 864, endPoint y: 585, distance: 64.0
click at [864, 585] on div "Buying Costs $ 29,346 Title and Escrow 0.33% of the price + 550 $ 4,546 Other y…" at bounding box center [784, 419] width 324 height 544
click at [864, 568] on div "$ 101,877" at bounding box center [871, 553] width 121 height 30
drag, startPoint x: 885, startPoint y: 384, endPoint x: 926, endPoint y: 382, distance: 41.0
click at [926, 357] on div "$ 94,025" at bounding box center [871, 342] width 121 height 30
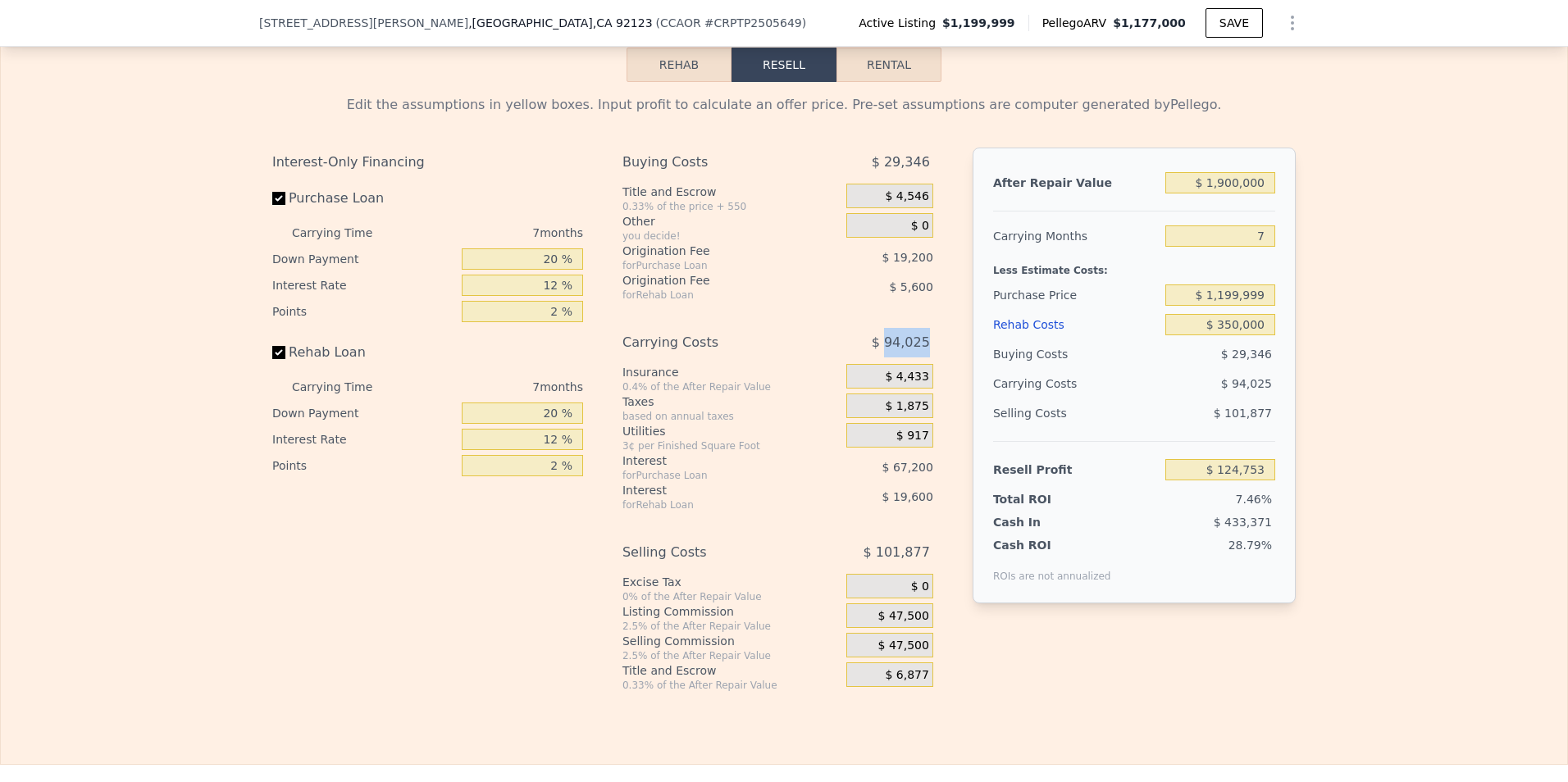
drag, startPoint x: 926, startPoint y: 382, endPoint x: 935, endPoint y: 388, distance: 10.8
click at [935, 388] on div "Buying Costs $ 29,346 Title and Escrow 0.33% of the price + 550 $ 4,546 Other y…" at bounding box center [784, 419] width 324 height 544
drag, startPoint x: 933, startPoint y: 388, endPoint x: 877, endPoint y: 386, distance: 56.0
click at [877, 386] on div "Buying Costs $ 29,346 Title and Escrow 0.33% of the price + 550 $ 4,546 Other y…" at bounding box center [784, 419] width 324 height 544
click at [880, 357] on span "$ 94,025" at bounding box center [900, 342] width 58 height 30
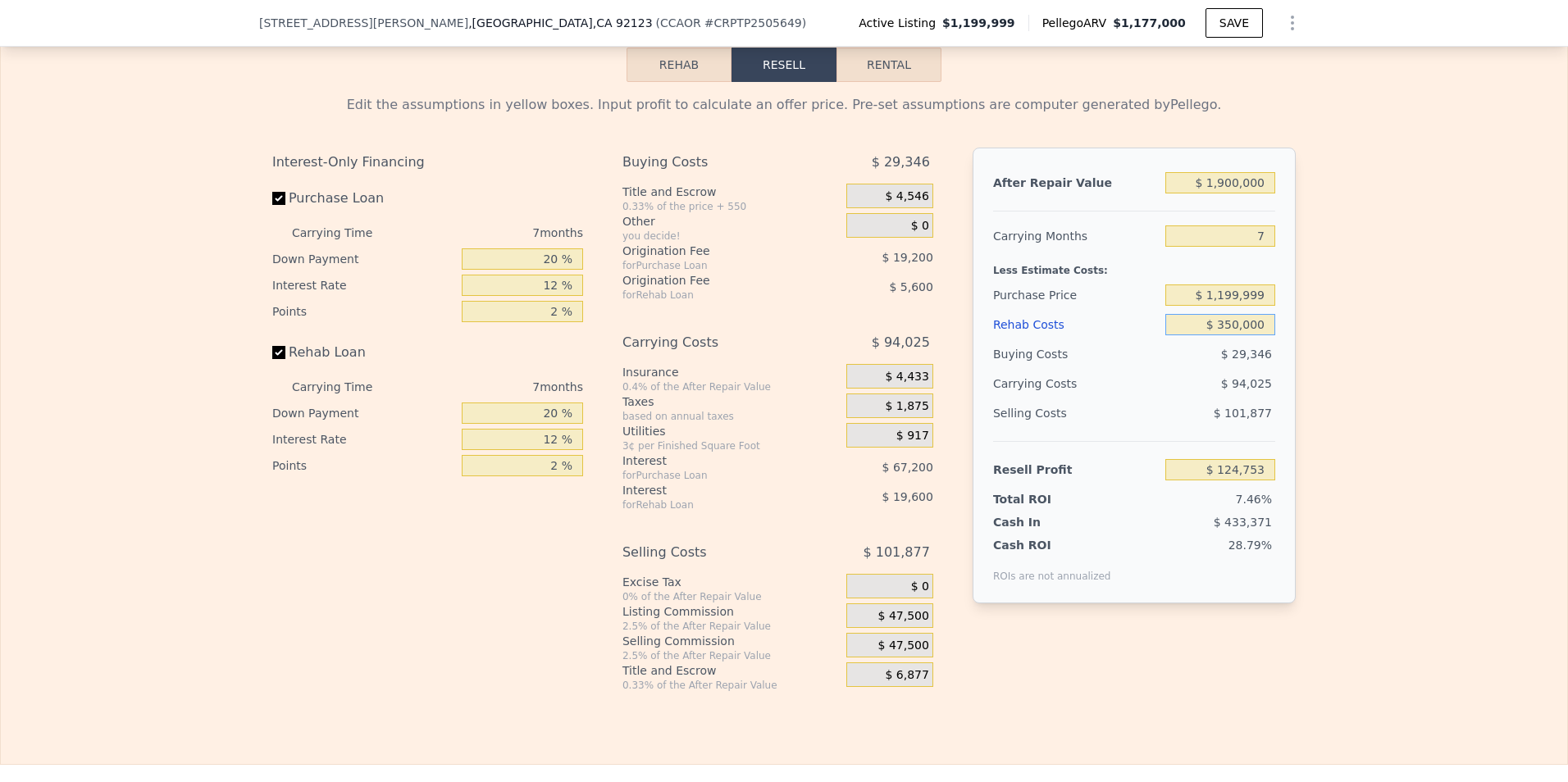
click at [1231, 335] on input "$ 350,000" at bounding box center [1220, 325] width 110 height 22
type input "$ 0"
type input "$ 499,953"
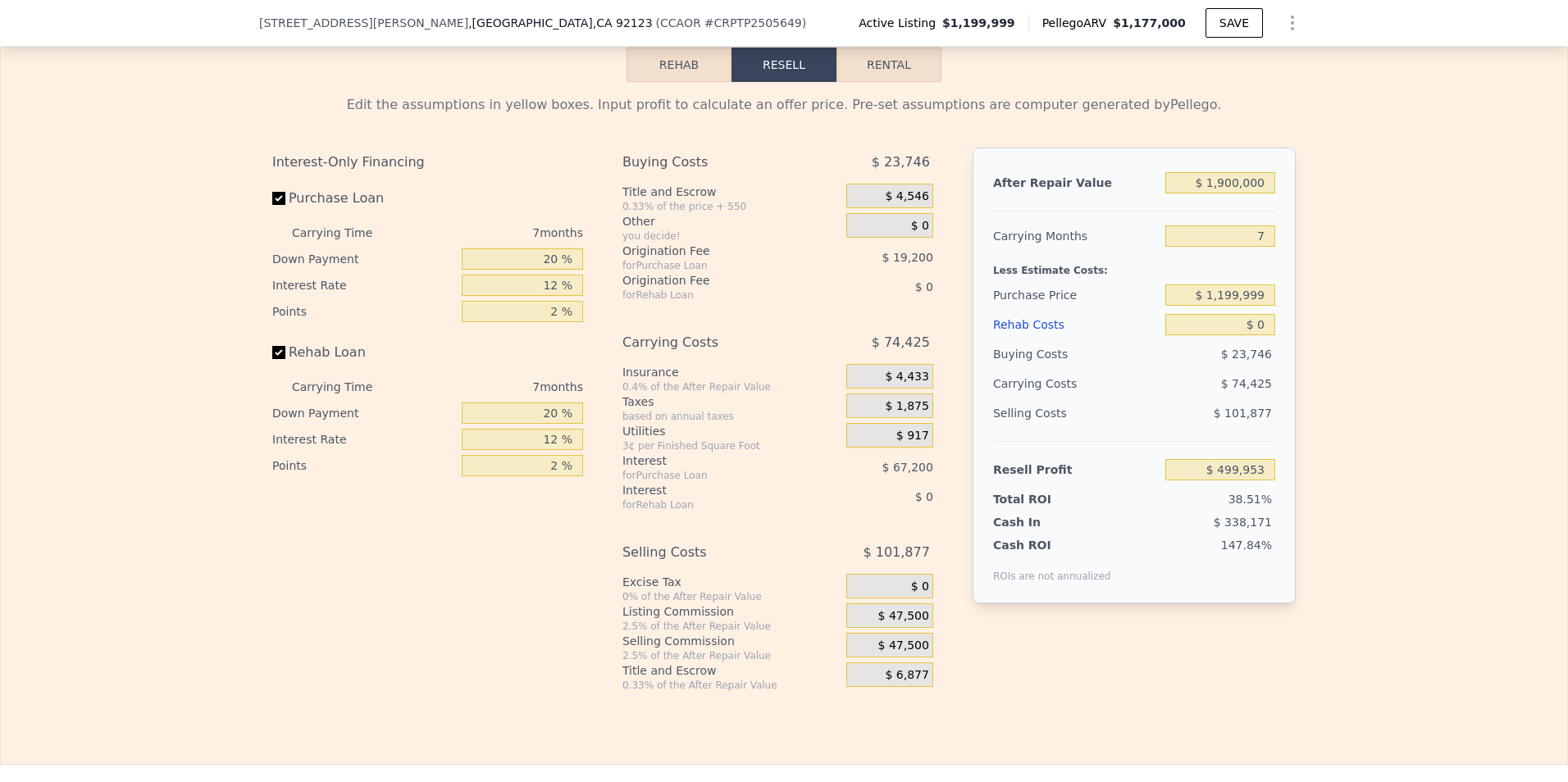
click at [1330, 266] on div "Edit the assumptions in yellow boxes. Input profit to calculate an offer price.…" at bounding box center [784, 387] width 1566 height 610
drag, startPoint x: 882, startPoint y: 386, endPoint x: 950, endPoint y: 386, distance: 68.0
click at [950, 386] on div "Interest-Only Financing Purchase Loan Carrying Time 7 months Down Payment 20 % …" at bounding box center [784, 419] width 1023 height 544
drag, startPoint x: 950, startPoint y: 386, endPoint x: 924, endPoint y: 386, distance: 26.0
click at [924, 357] on div "$ 74,425" at bounding box center [871, 342] width 121 height 30
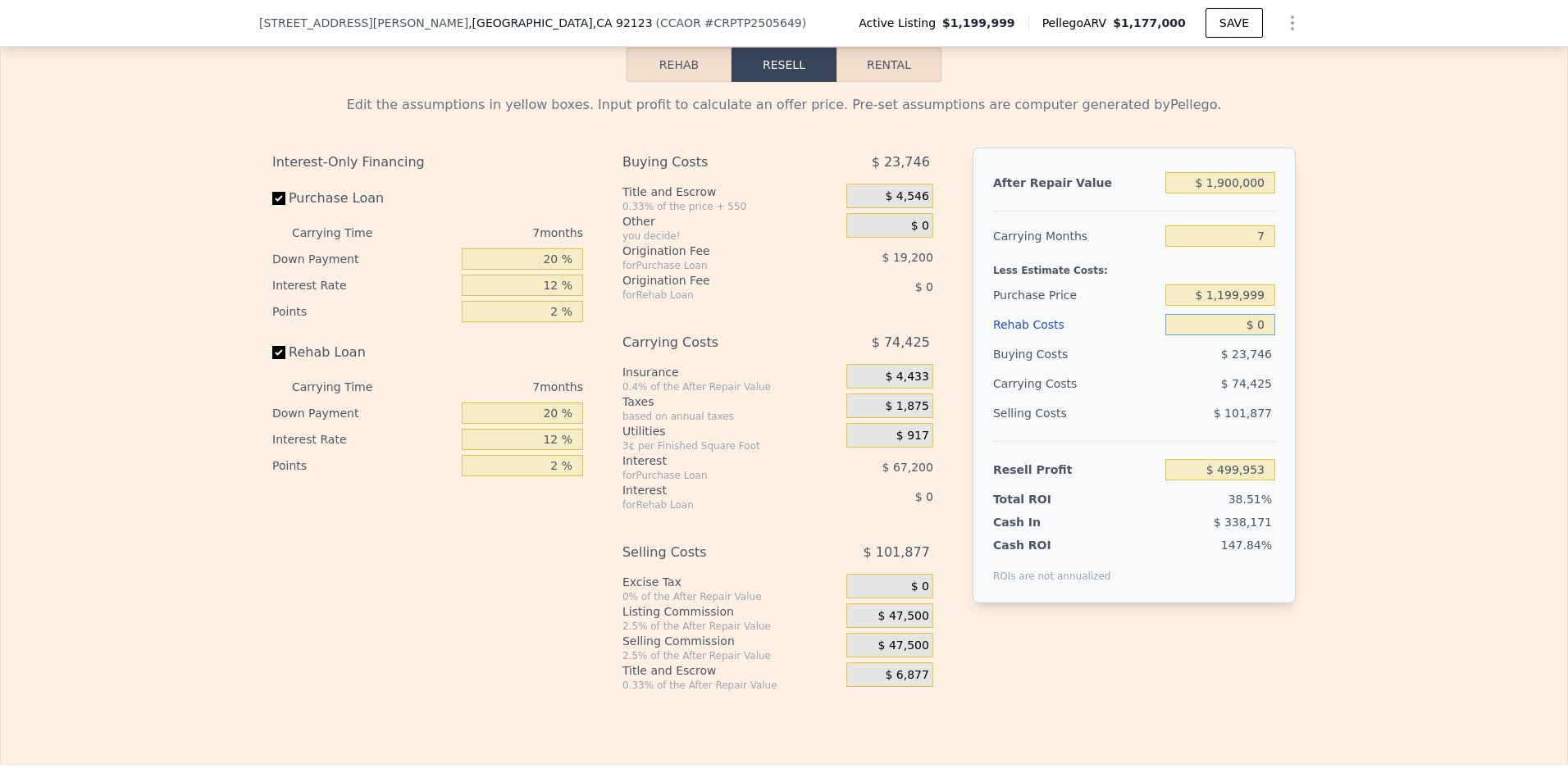
click at [1237, 335] on input "$ 0" at bounding box center [1220, 325] width 110 height 22
type input "$ 30"
type input "$ 499,923"
type input "$ 350"
type input "$ 499,576"
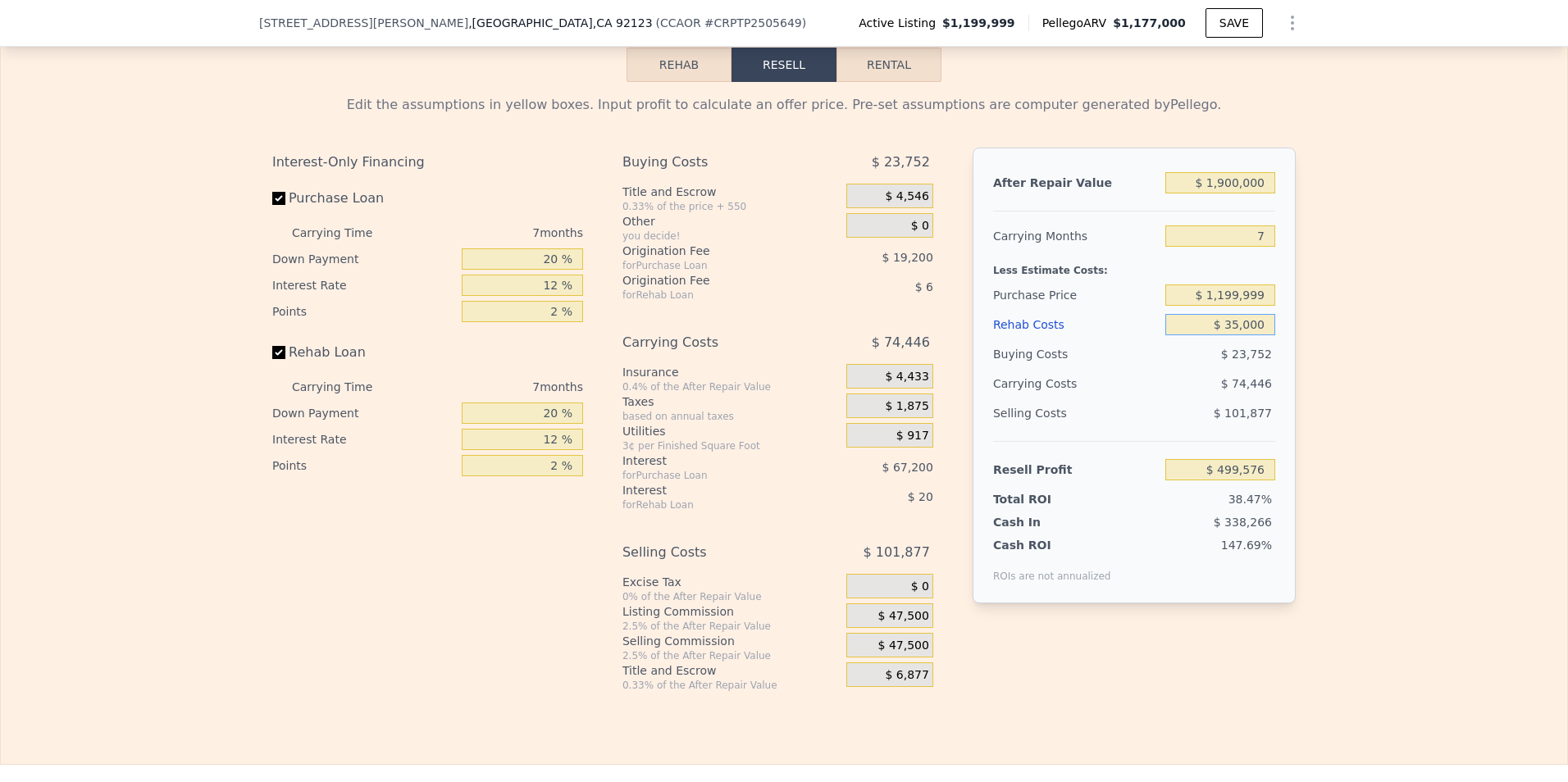
type input "$ 350,000"
type input "$ 124,753"
type input "$ 350,000"
click at [1282, 389] on div "After Repair Value $ 1,900,000 Carrying Months 7 Less Estimate Costs: Purchase …" at bounding box center [1133, 375] width 323 height 455
drag, startPoint x: 581, startPoint y: 292, endPoint x: 382, endPoint y: 293, distance: 199.0
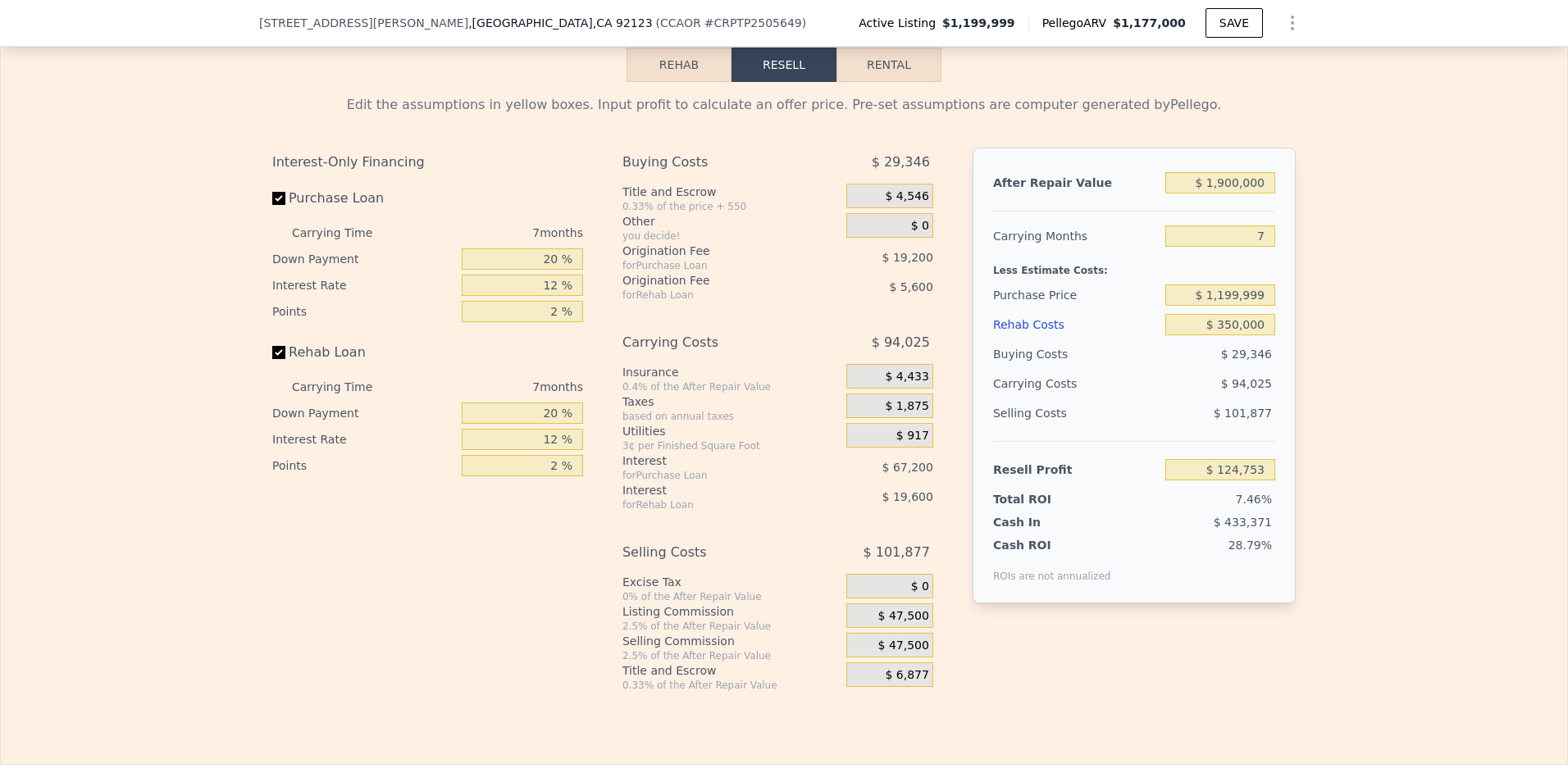
click at [382, 293] on div "Interest-Only Financing Purchase Loan Carrying Time 7 months Down Payment 20 % …" at bounding box center [434, 419] width 324 height 544
drag, startPoint x: 382, startPoint y: 293, endPoint x: 372, endPoint y: 291, distance: 10.2
click at [372, 272] on div "Down Payment" at bounding box center [364, 259] width 183 height 27
drag, startPoint x: 872, startPoint y: 380, endPoint x: 937, endPoint y: 377, distance: 65.1
click at [937, 377] on div "Buying Costs $ 29,346 Title and Escrow 0.33% of the price + 550 $ 4,546 Other y…" at bounding box center [784, 419] width 324 height 544
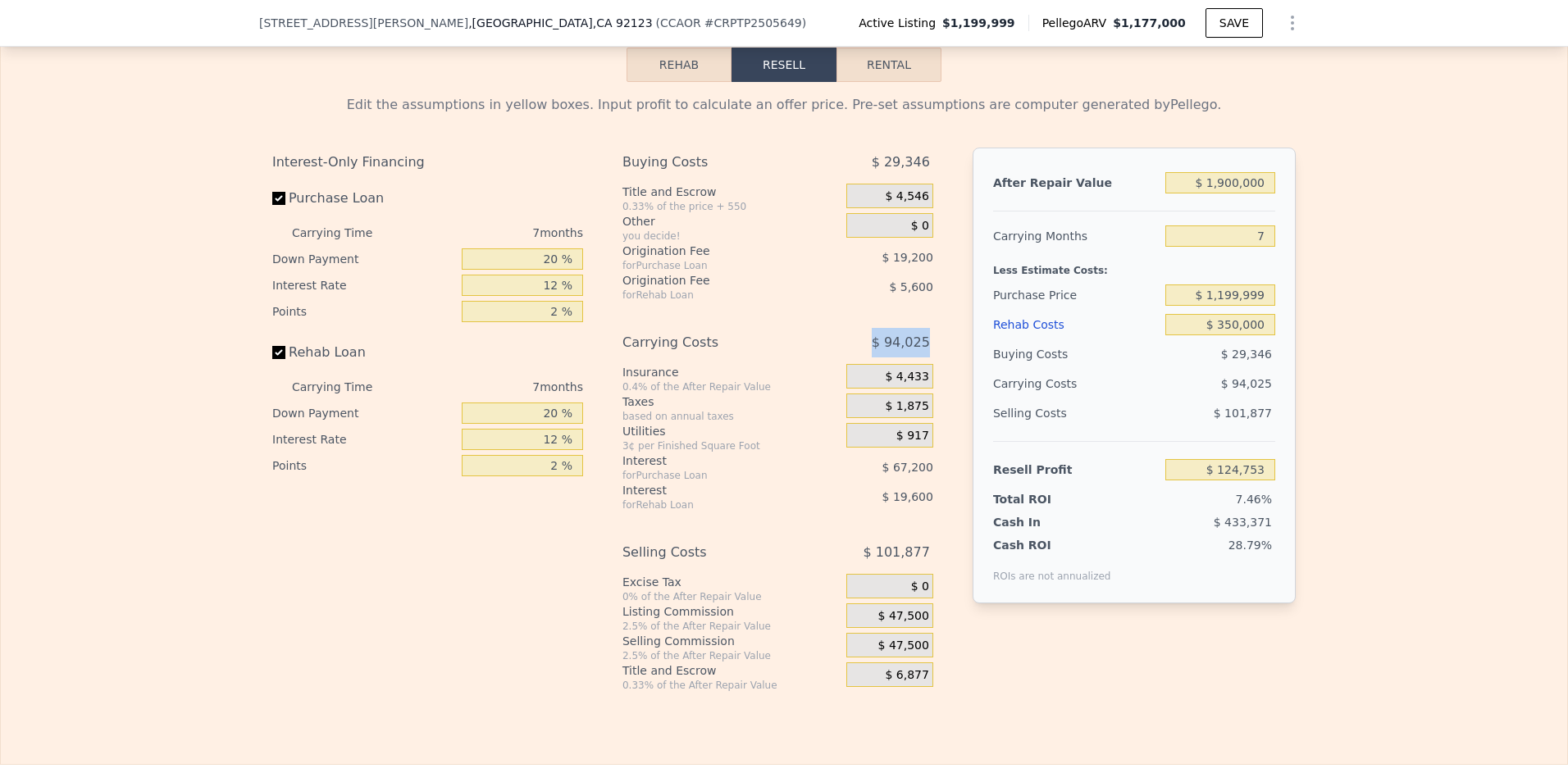
drag, startPoint x: 937, startPoint y: 377, endPoint x: 935, endPoint y: 387, distance: 10.2
click at [935, 387] on div "Buying Costs $ 29,346 Title and Escrow 0.33% of the price + 550 $ 4,546 Other y…" at bounding box center [784, 419] width 324 height 544
click at [1417, 426] on div "Edit the assumptions in yellow boxes. Input profit to calculate an offer price.…" at bounding box center [784, 387] width 1566 height 610
click at [259, 151] on div "Edit the assumptions in yellow boxes. Input profit to calculate an offer price.…" at bounding box center [783, 387] width 1050 height 610
